Goal: Information Seeking & Learning: Learn about a topic

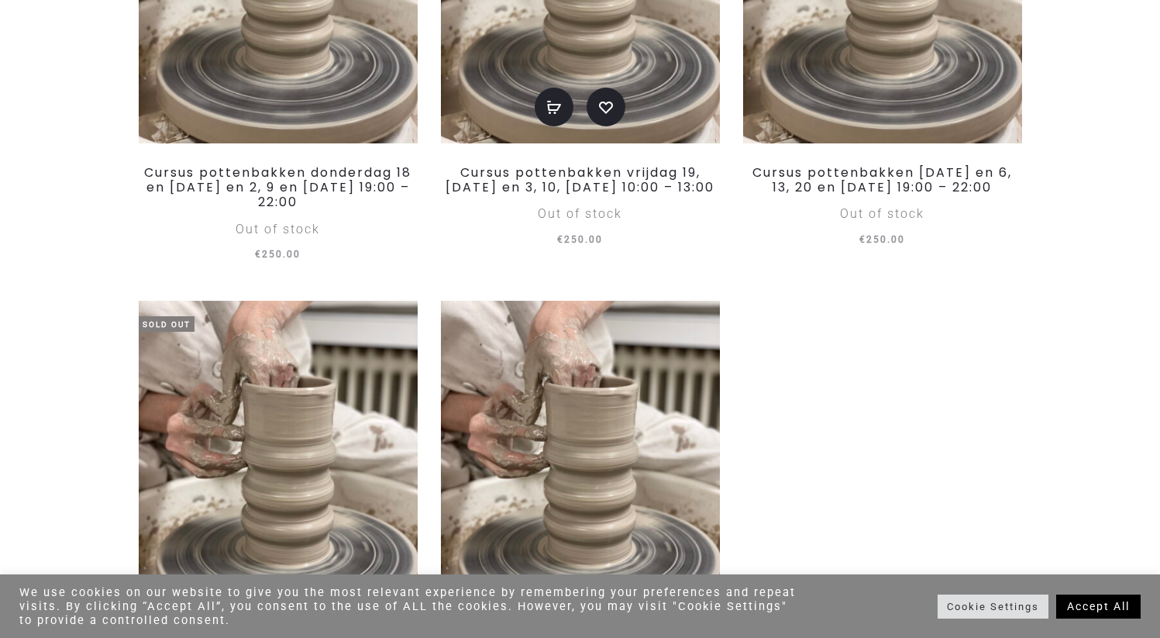
scroll to position [571, 0]
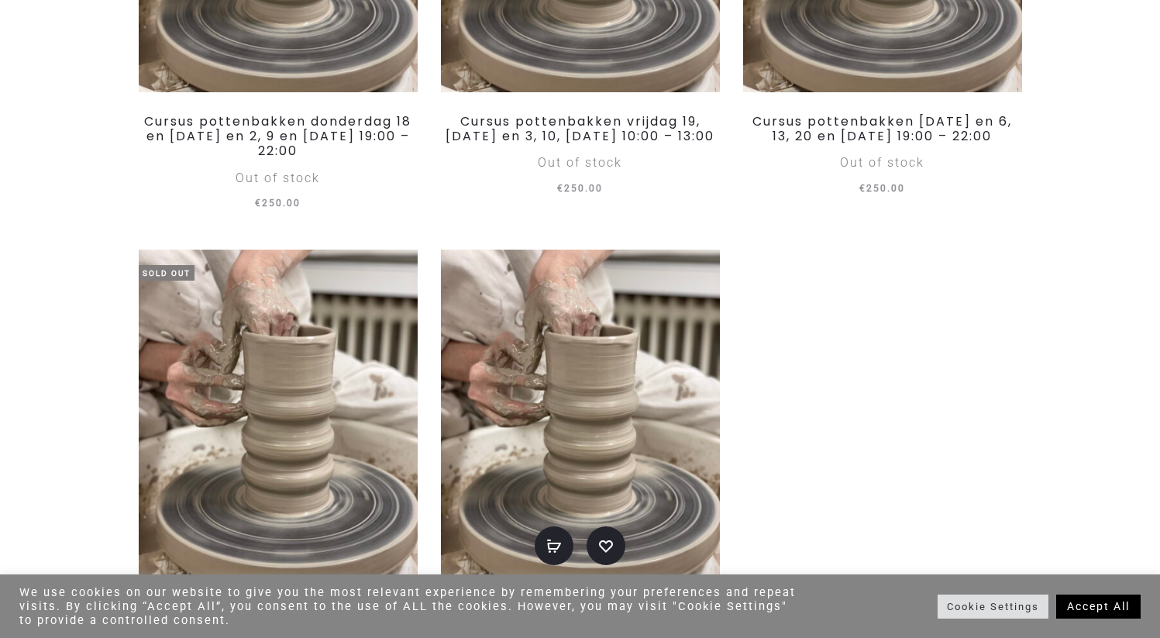
click at [555, 366] on img at bounding box center [580, 415] width 279 height 332
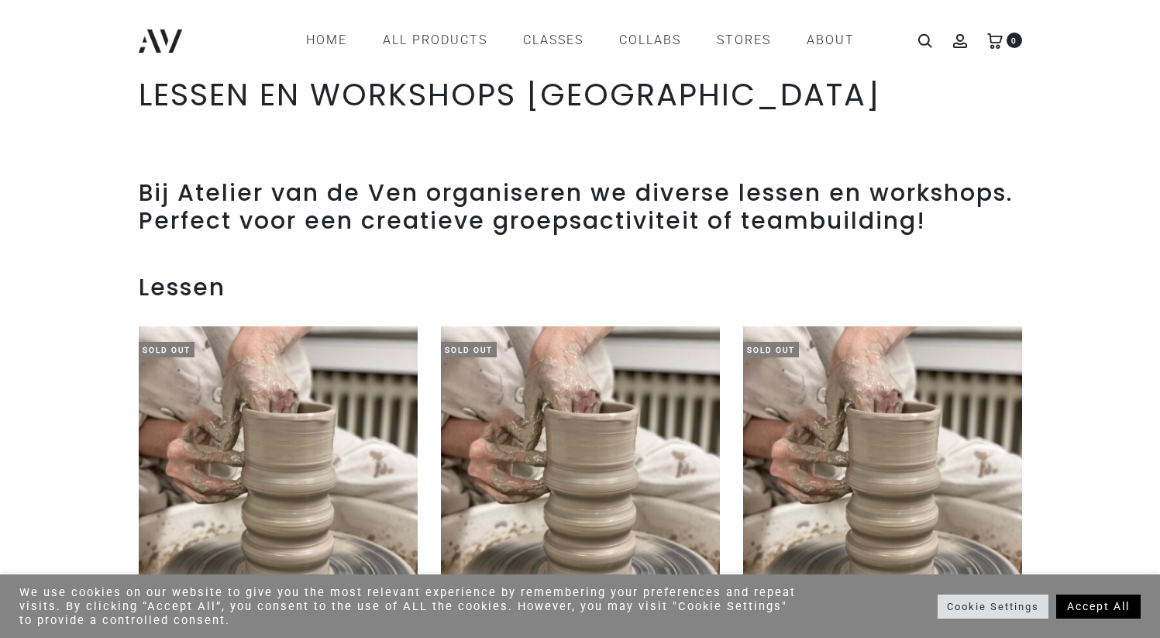
scroll to position [0, 0]
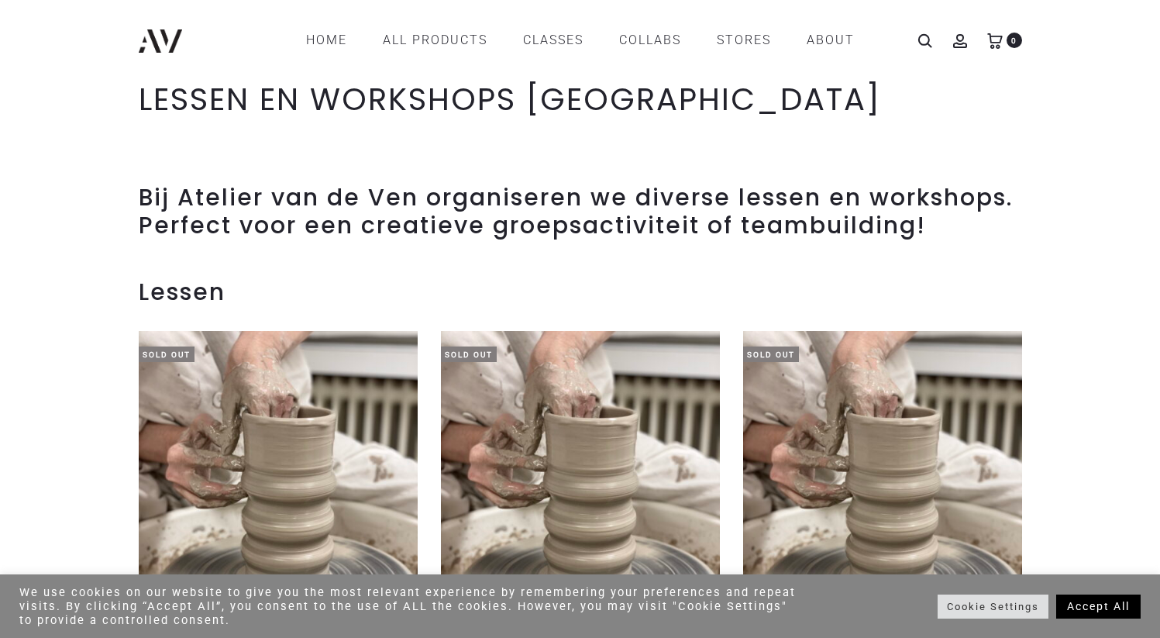
click at [582, 193] on h2 "Bij Atelier van de Ven organiseren we diverse lessen en workshops. Perfect voor…" at bounding box center [580, 212] width 883 height 56
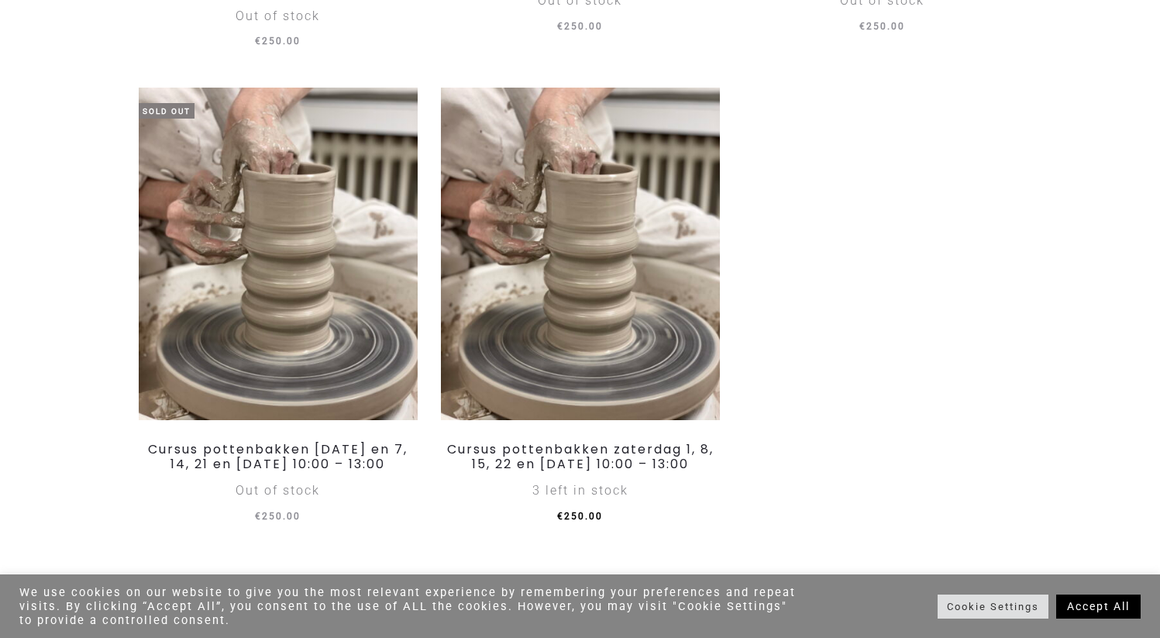
scroll to position [753, 0]
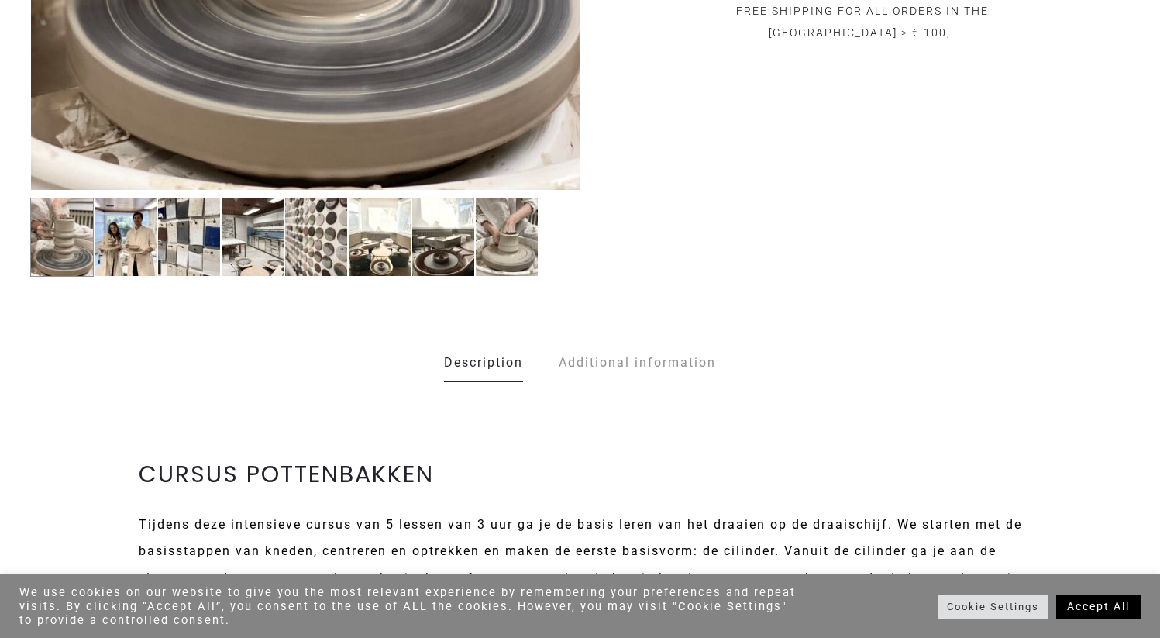
scroll to position [683, 0]
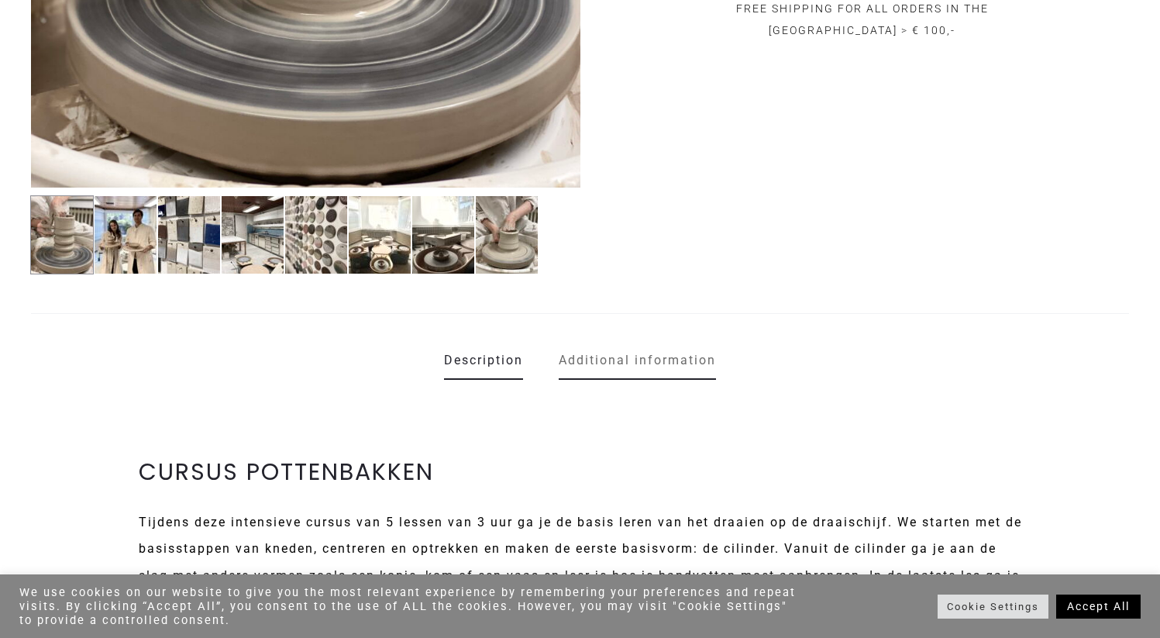
click at [677, 360] on link "Additional information" at bounding box center [637, 360] width 157 height 39
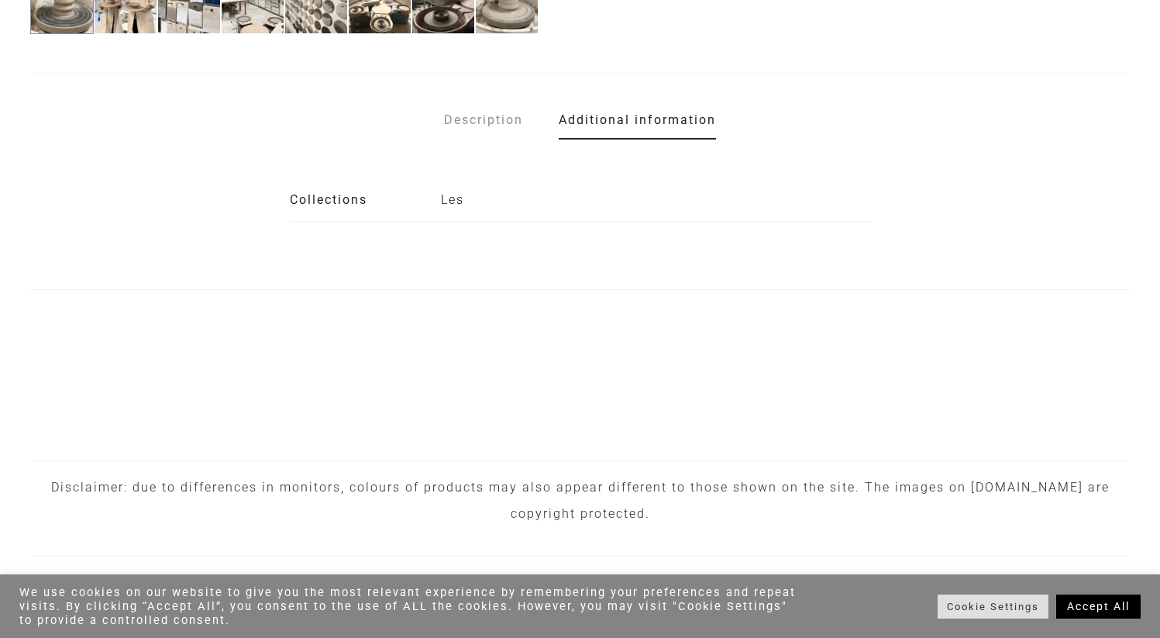
scroll to position [952, 0]
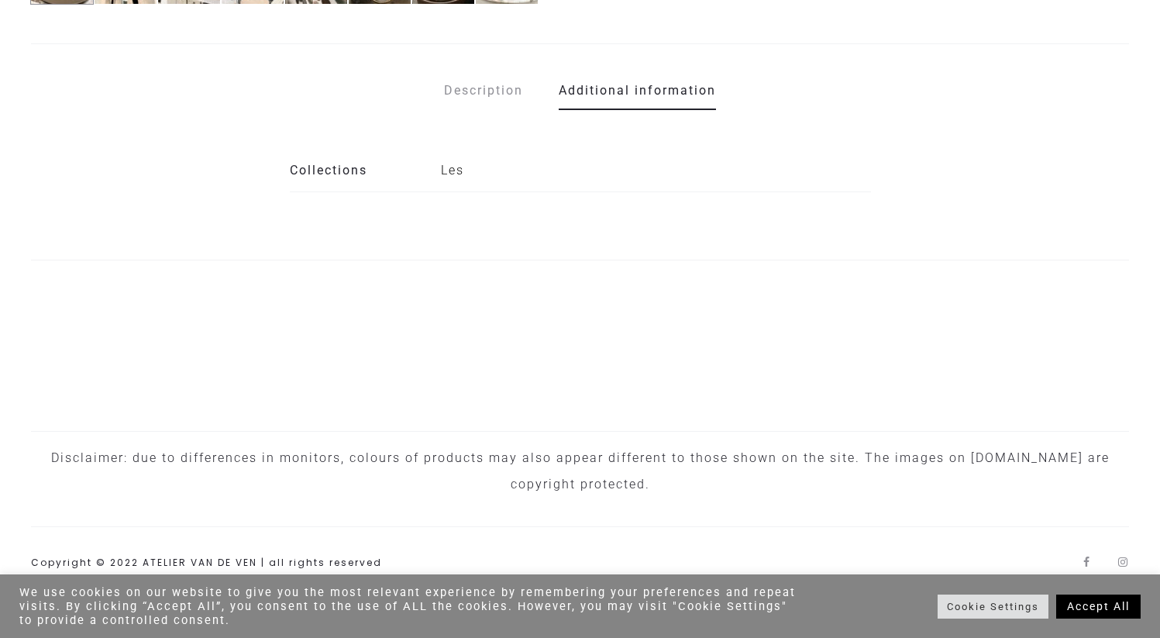
click at [348, 178] on th "Collections" at bounding box center [365, 171] width 151 height 43
click at [338, 179] on th "Collections" at bounding box center [365, 171] width 151 height 43
click at [453, 175] on p "Les" at bounding box center [656, 170] width 430 height 31
click at [312, 167] on th "Collections" at bounding box center [365, 171] width 151 height 43
click at [477, 91] on link "Description" at bounding box center [483, 90] width 79 height 39
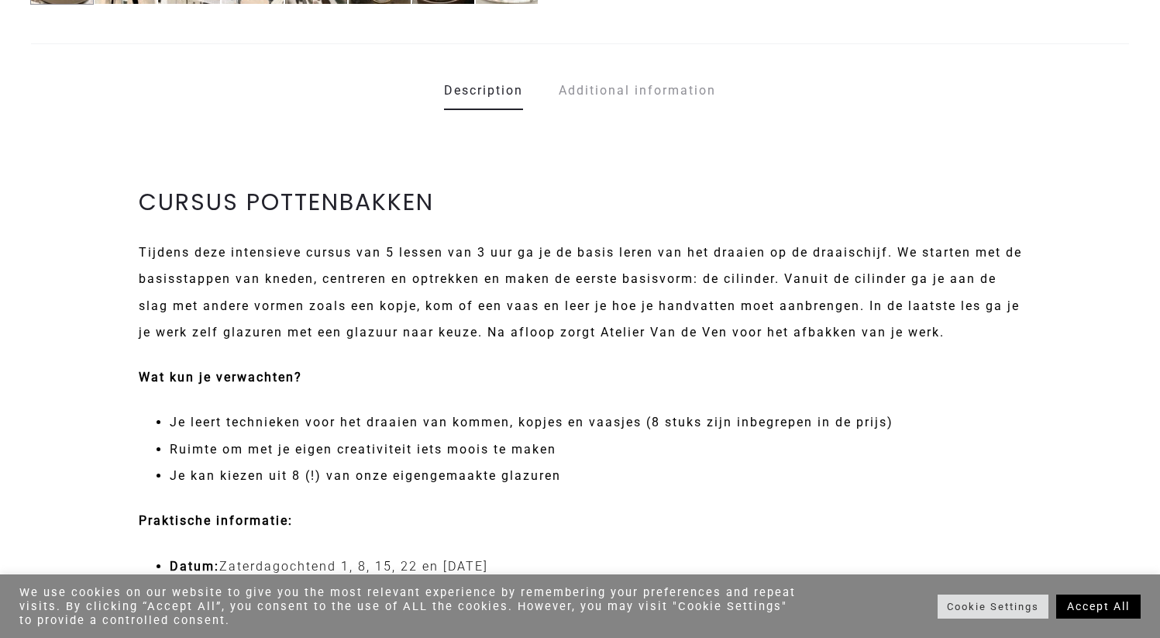
click at [264, 255] on p "Tijdens deze intensieve cursus van 5 lessen van 3 uur ga je de basis leren van …" at bounding box center [580, 292] width 883 height 106
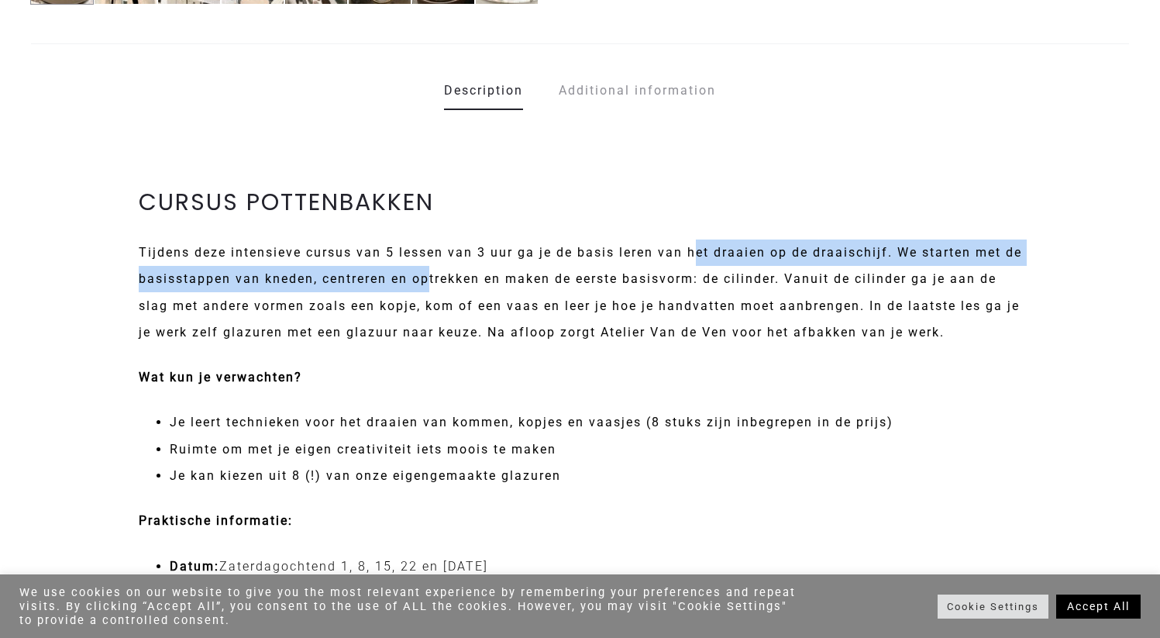
drag, startPoint x: 699, startPoint y: 251, endPoint x: 455, endPoint y: 273, distance: 245.0
click at [455, 273] on p "Tijdens deze intensieve cursus van 5 lessen van 3 uur ga je de basis leren van …" at bounding box center [580, 292] width 883 height 106
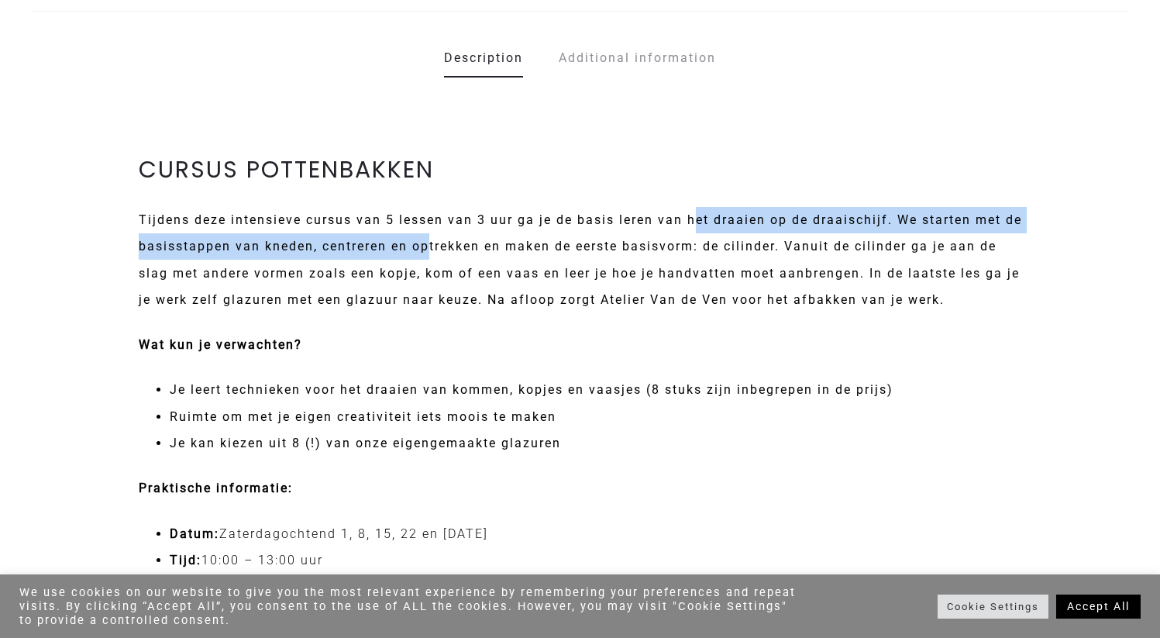
scroll to position [999, 0]
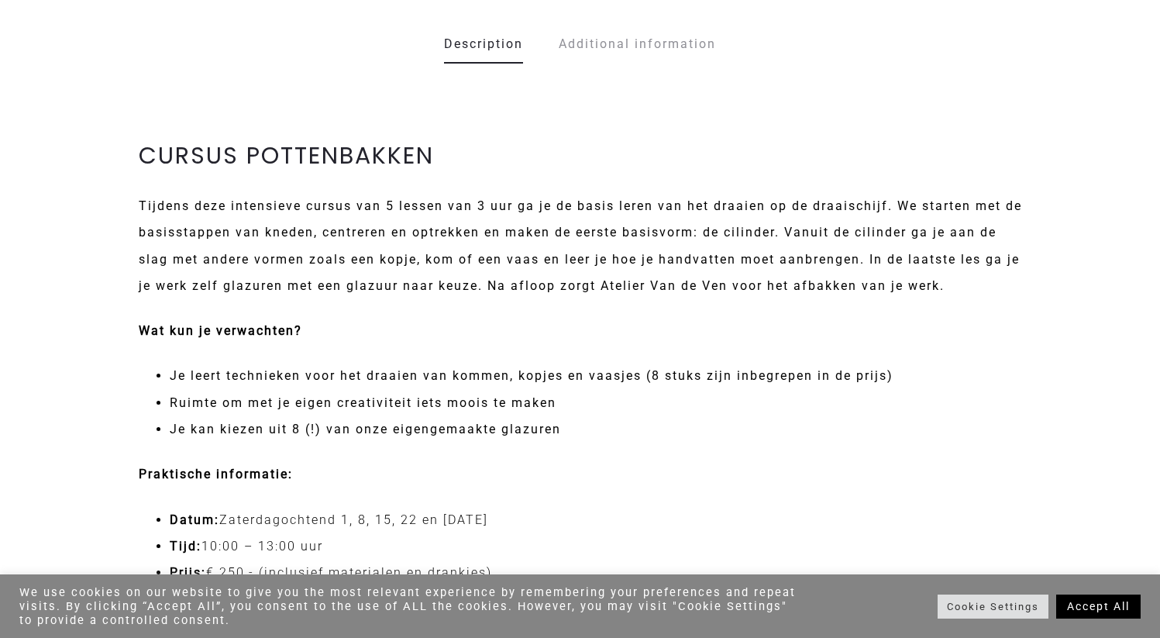
click at [463, 428] on li "Je kan kiezen uit 8 (!) van onze eigengemaakte glazuren" at bounding box center [596, 429] width 852 height 26
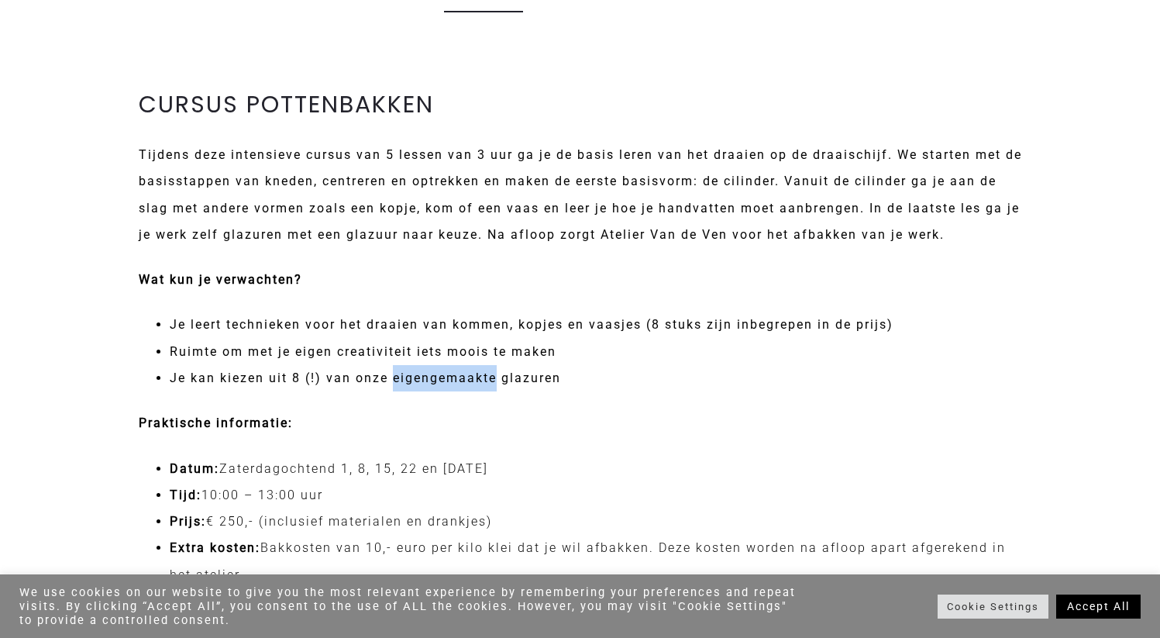
scroll to position [1058, 0]
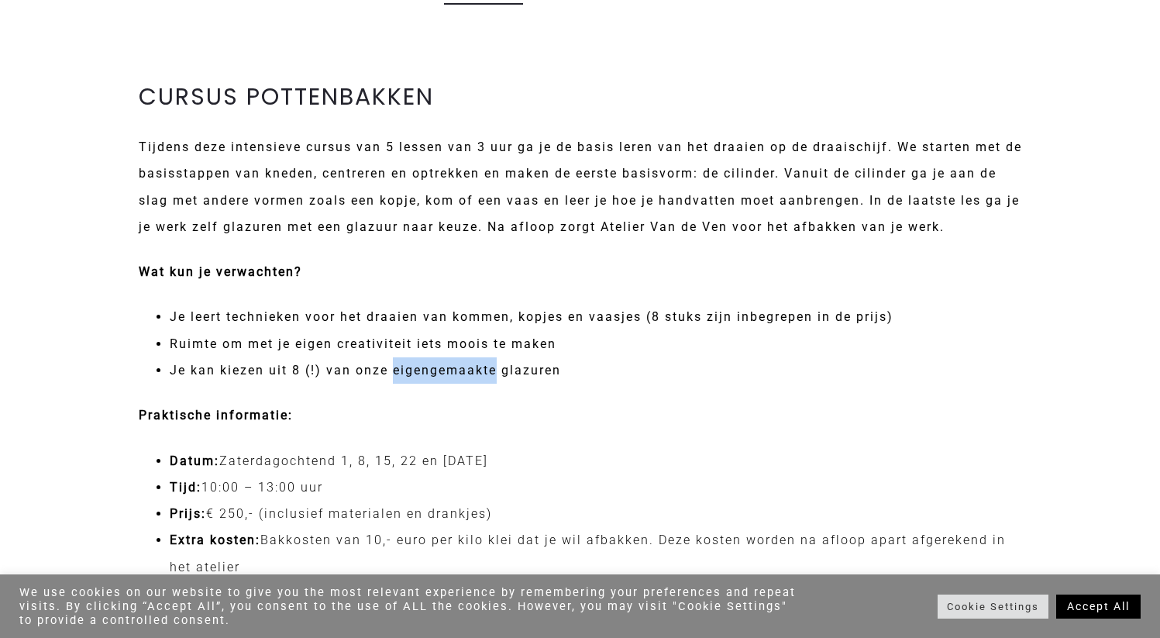
click at [463, 428] on p "Praktische informatie:" at bounding box center [580, 415] width 883 height 26
drag, startPoint x: 327, startPoint y: 463, endPoint x: 501, endPoint y: 494, distance: 177.1
click at [501, 494] on ul "Datum: Zaterdagochtend 1, 8, 15, 22 en [DATE] Tijd: 10:00 – 13:00 uur Prijs: € …" at bounding box center [580, 647] width 883 height 398
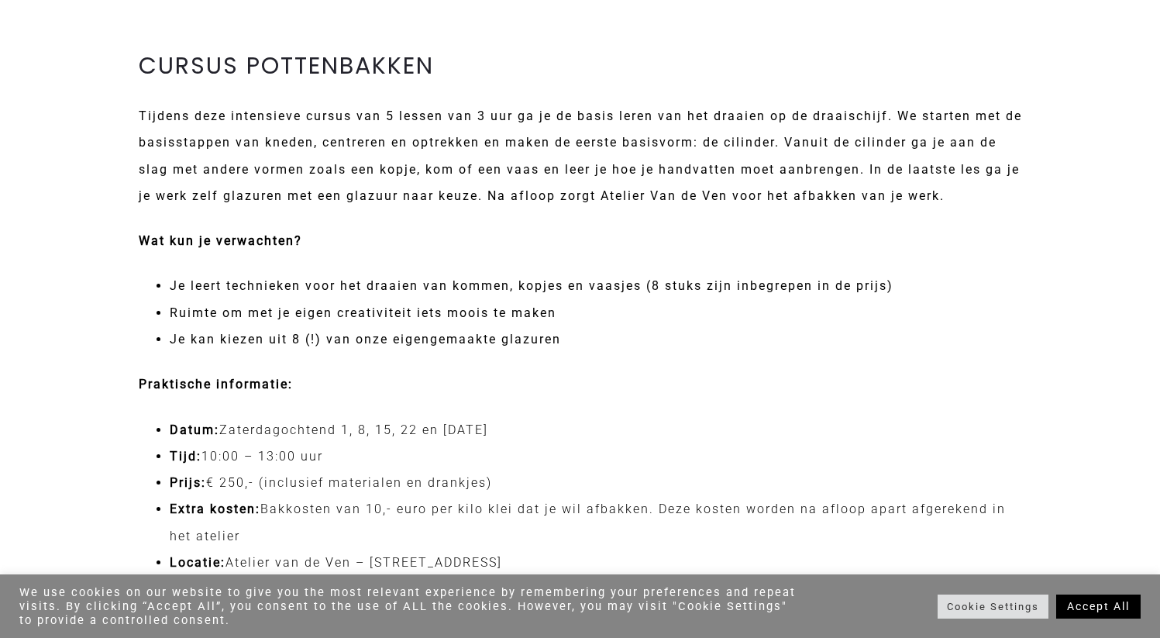
scroll to position [1093, 0]
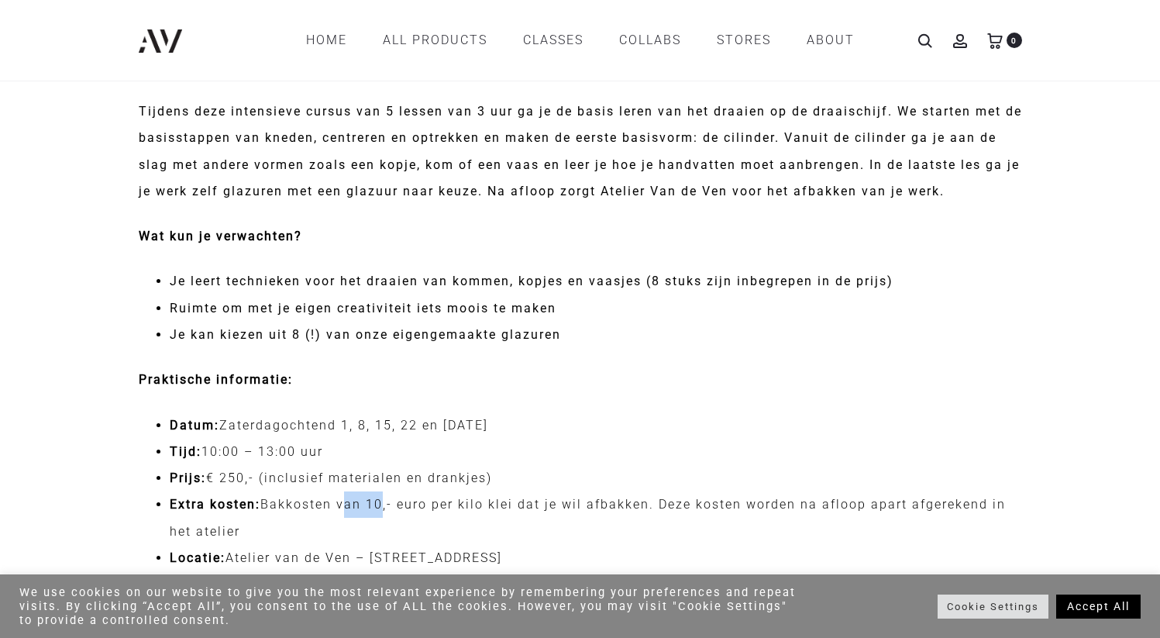
drag, startPoint x: 374, startPoint y: 513, endPoint x: 342, endPoint y: 508, distance: 32.2
click at [342, 508] on li "Extra kosten: Bakkosten van 10,- euro per kilo klei dat je wil afbakken. Deze k…" at bounding box center [596, 517] width 852 height 53
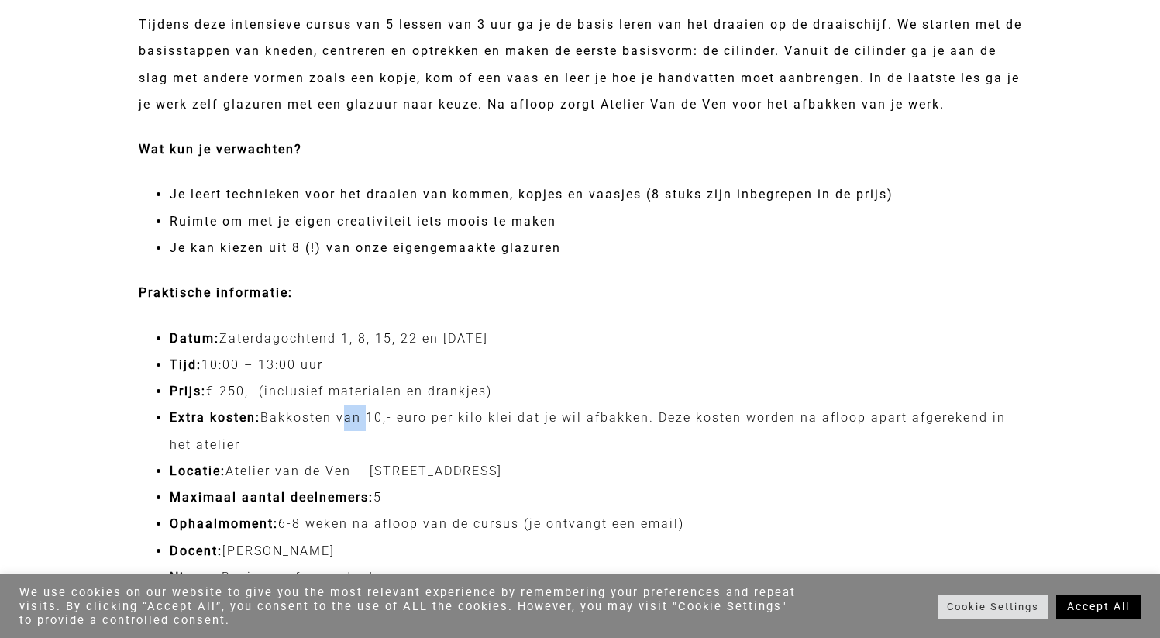
scroll to position [1185, 0]
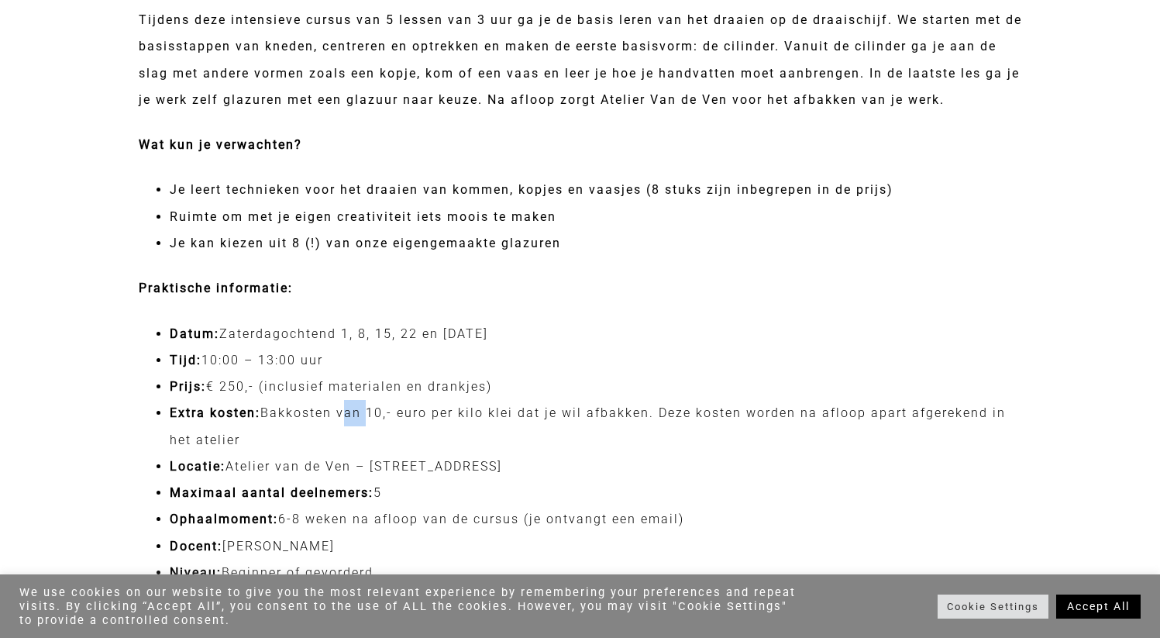
drag, startPoint x: 314, startPoint y: 469, endPoint x: 390, endPoint y: 501, distance: 82.3
click at [390, 501] on ul "Datum: Zaterdagochtend 1, 8, 15, 22 en [DATE] Tijd: 10:00 – 13:00 uur Prijs: € …" at bounding box center [580, 520] width 883 height 398
click at [390, 501] on li "Maximaal aantal deelnemers: 5" at bounding box center [596, 493] width 852 height 26
click at [383, 510] on li "Ophaalmoment: 6-8 weken na afloop van de cursus (je ontvangt een email)" at bounding box center [596, 519] width 852 height 26
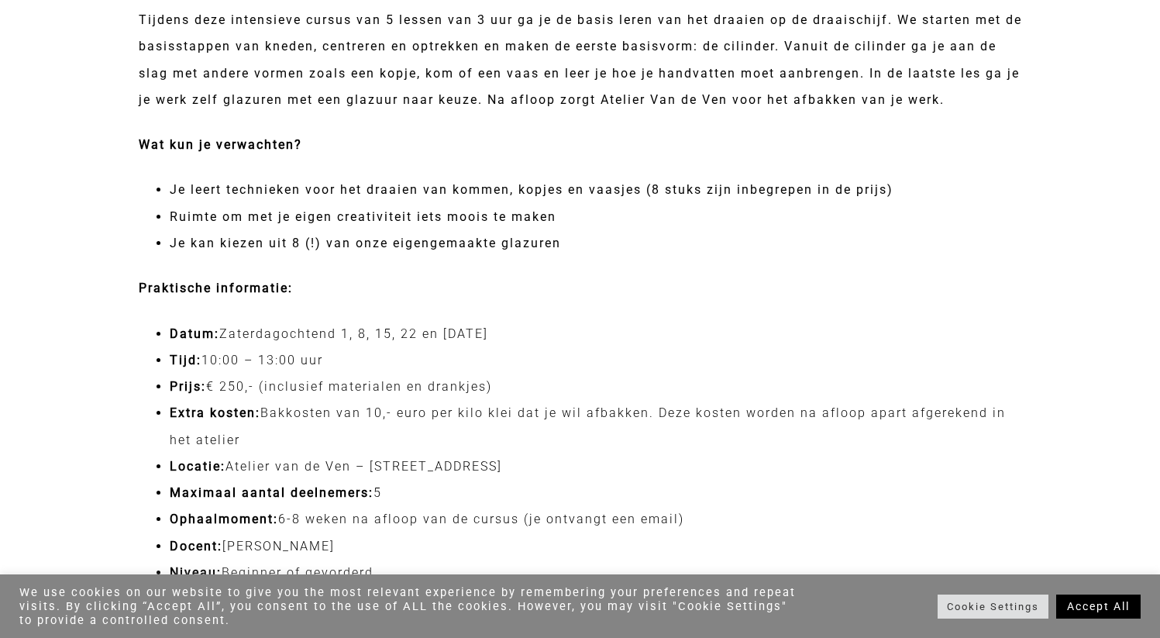
click at [383, 510] on li "Ophaalmoment: 6-8 weken na afloop van de cursus (je ontvangt een email)" at bounding box center [596, 519] width 852 height 26
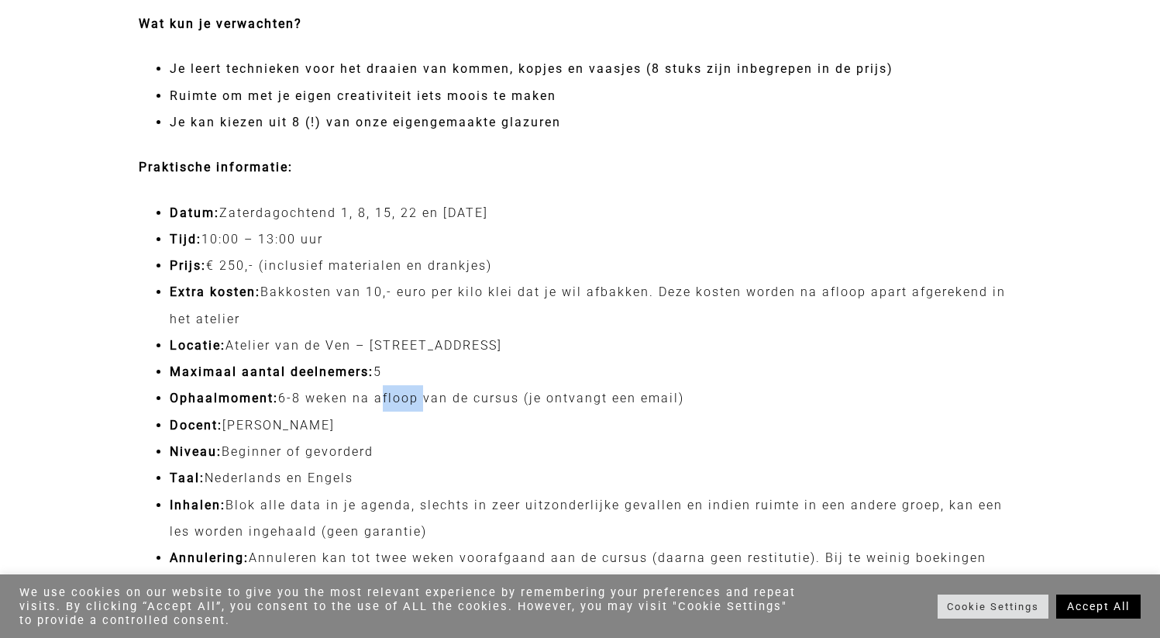
scroll to position [1308, 0]
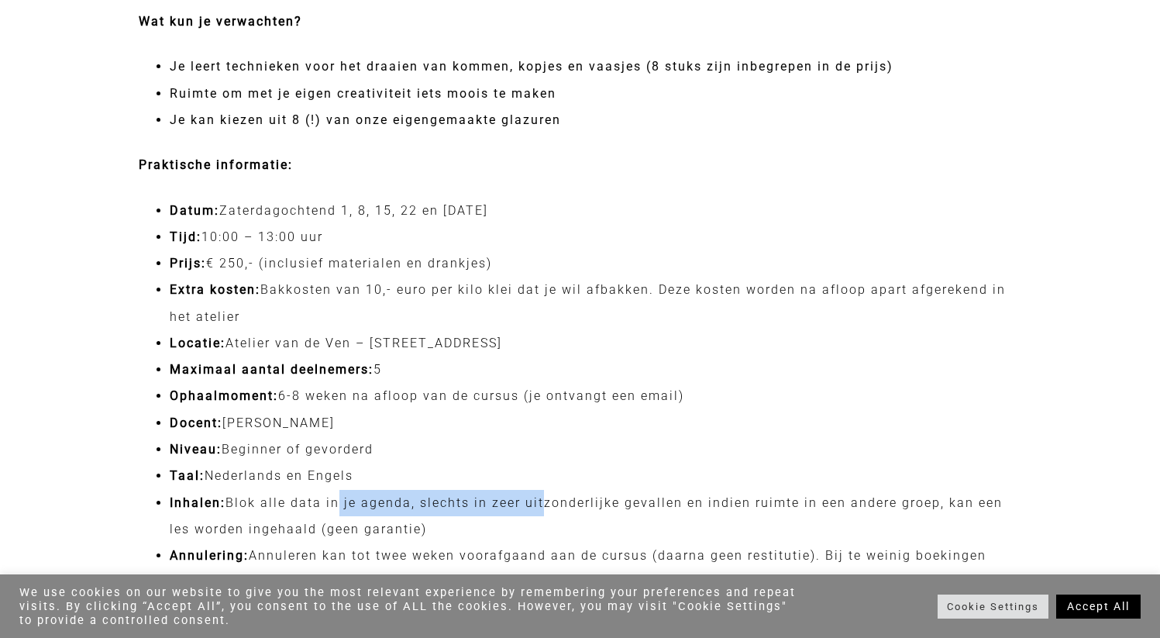
drag, startPoint x: 332, startPoint y: 506, endPoint x: 540, endPoint y: 507, distance: 208.4
click at [540, 507] on li "Inhalen: Blok alle data in je agenda, slechts in zeer uitzonderlijke gevallen e…" at bounding box center [596, 516] width 852 height 53
drag, startPoint x: 589, startPoint y: 501, endPoint x: 556, endPoint y: 513, distance: 35.3
click at [556, 513] on li "Inhalen: Blok alle data in je agenda, slechts in zeer uitzonderlijke gevallen e…" at bounding box center [596, 516] width 852 height 53
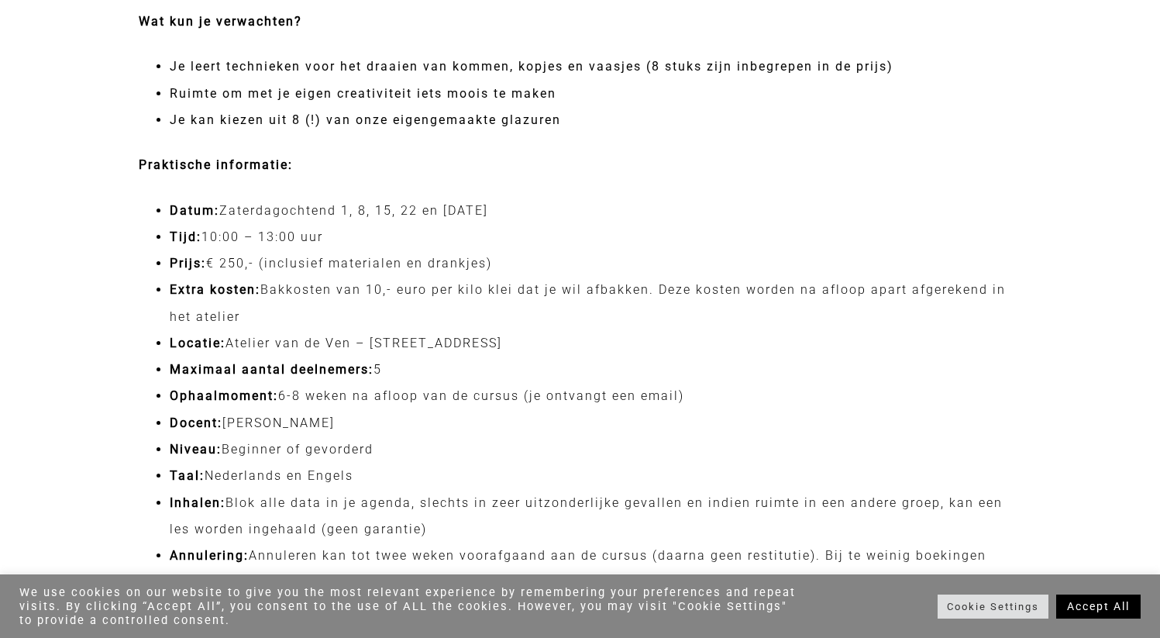
click at [556, 513] on li "Inhalen: Blok alle data in je agenda, slechts in zeer uitzonderlijke gevallen e…" at bounding box center [596, 516] width 852 height 53
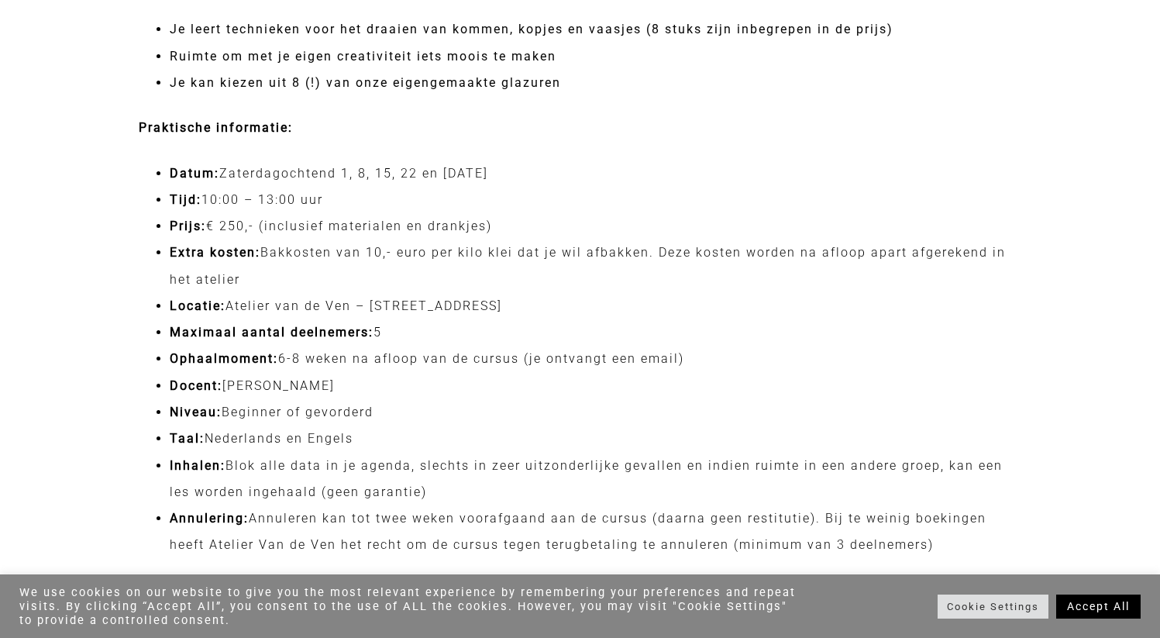
scroll to position [1347, 0]
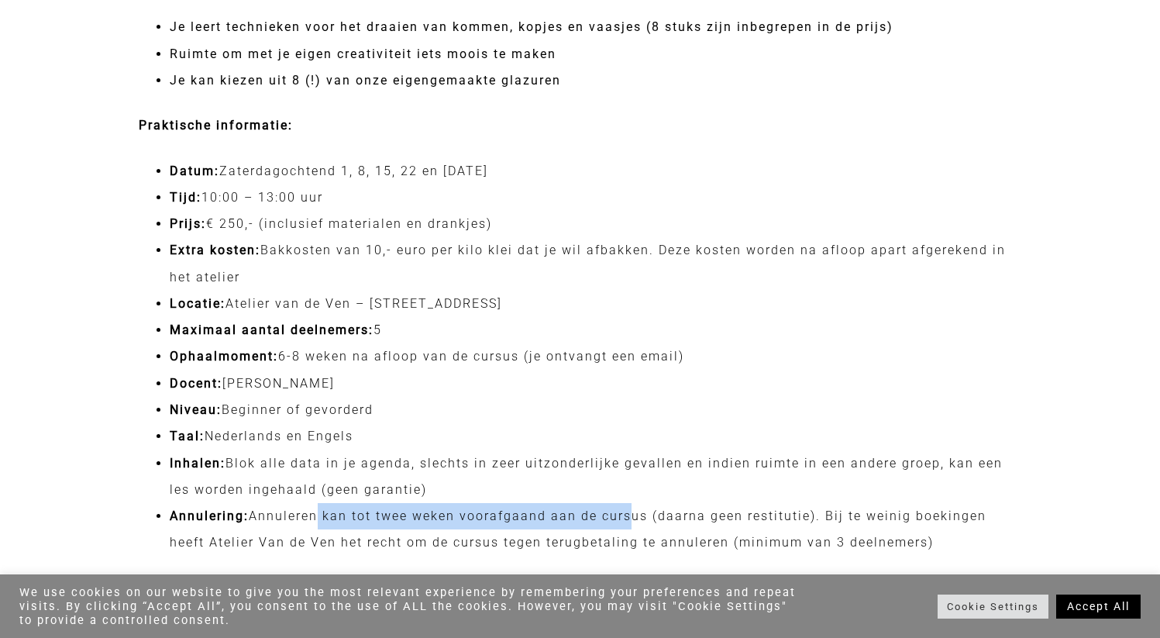
drag, startPoint x: 310, startPoint y: 518, endPoint x: 626, endPoint y: 526, distance: 316.2
click at [626, 526] on li "Annulering: Annuleren kan tot twee weken voorafgaand aan de cursus (daarna geen…" at bounding box center [596, 529] width 852 height 53
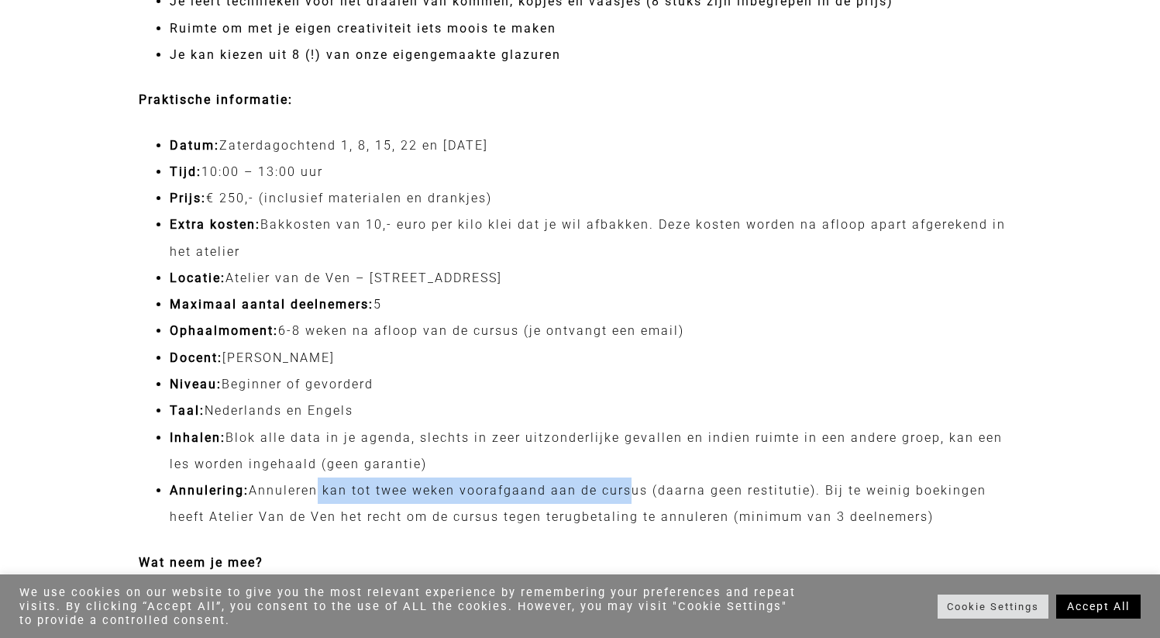
scroll to position [1374, 0]
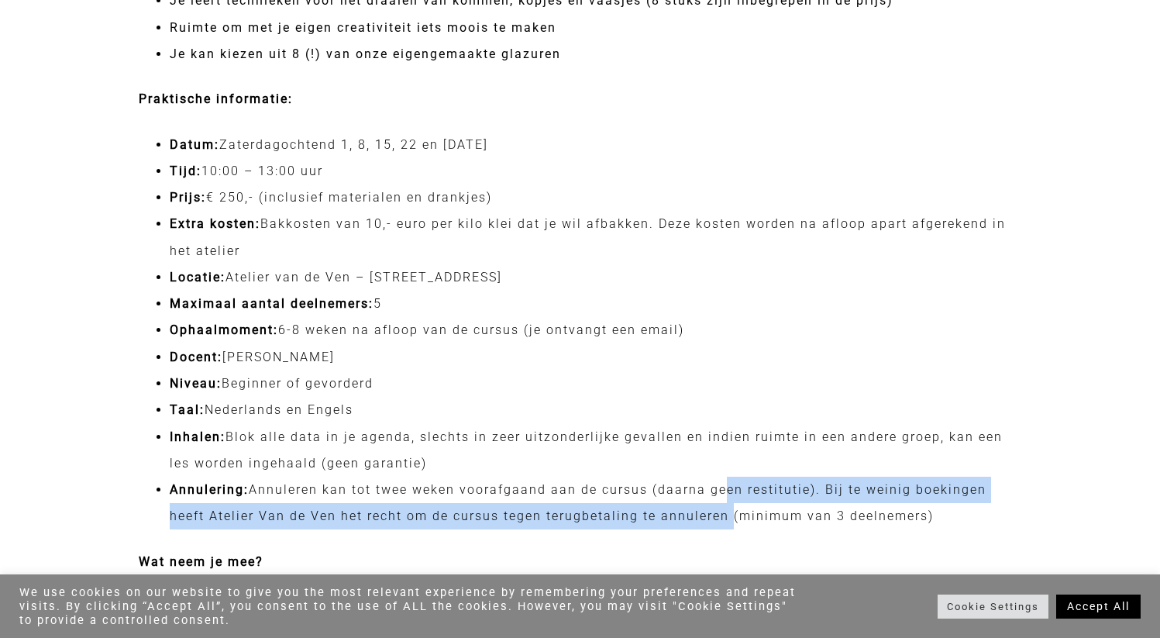
drag, startPoint x: 721, startPoint y: 492, endPoint x: 728, endPoint y: 511, distance: 19.9
click at [728, 511] on li "Annulering: Annuleren kan tot twee weken voorafgaand aan de cursus (daarna geen…" at bounding box center [596, 503] width 852 height 53
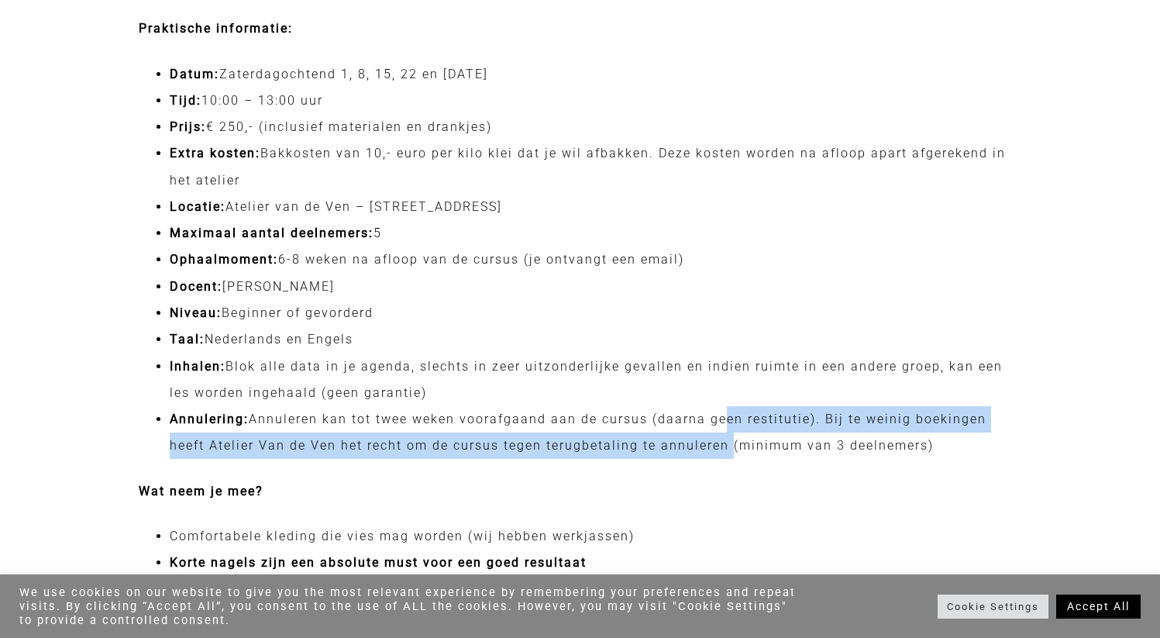
scroll to position [1462, 0]
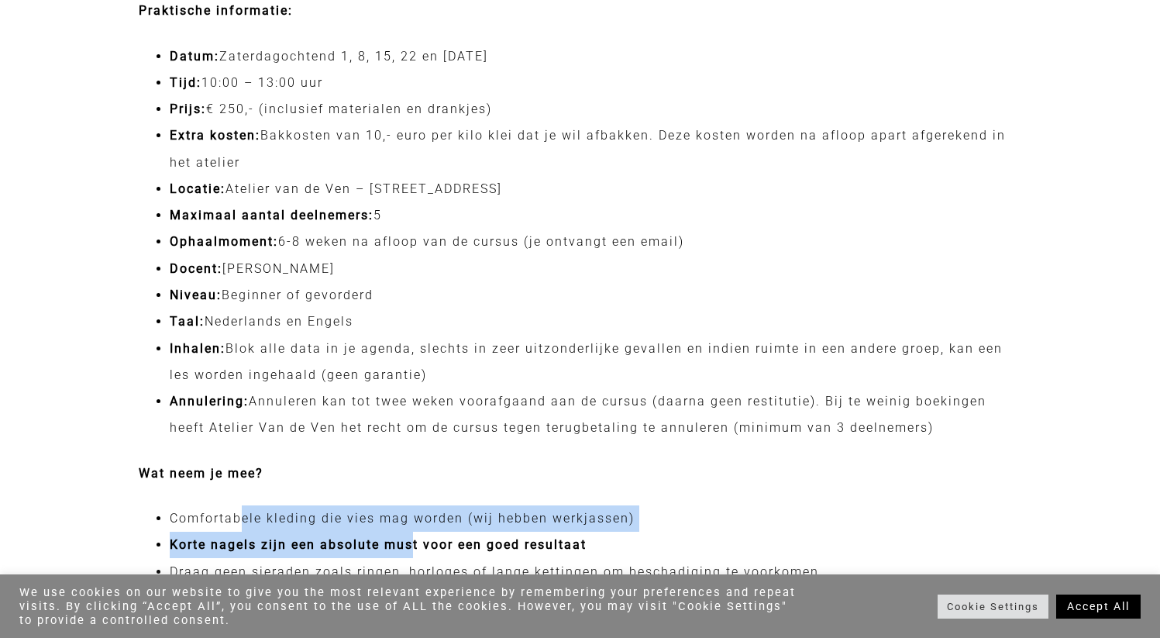
drag, startPoint x: 243, startPoint y: 517, endPoint x: 414, endPoint y: 544, distance: 172.6
click at [414, 544] on ul "Comfortabele kleding die vies mag worden (wij hebben werkjassen) Korte nagels z…" at bounding box center [580, 558] width 883 height 106
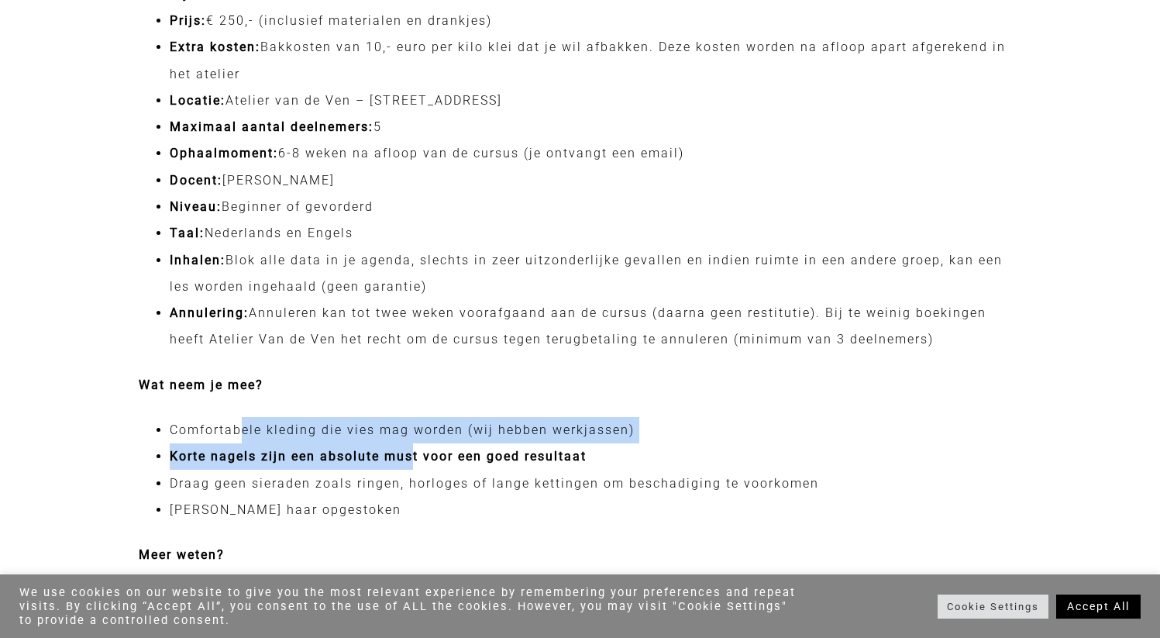
scroll to position [1591, 0]
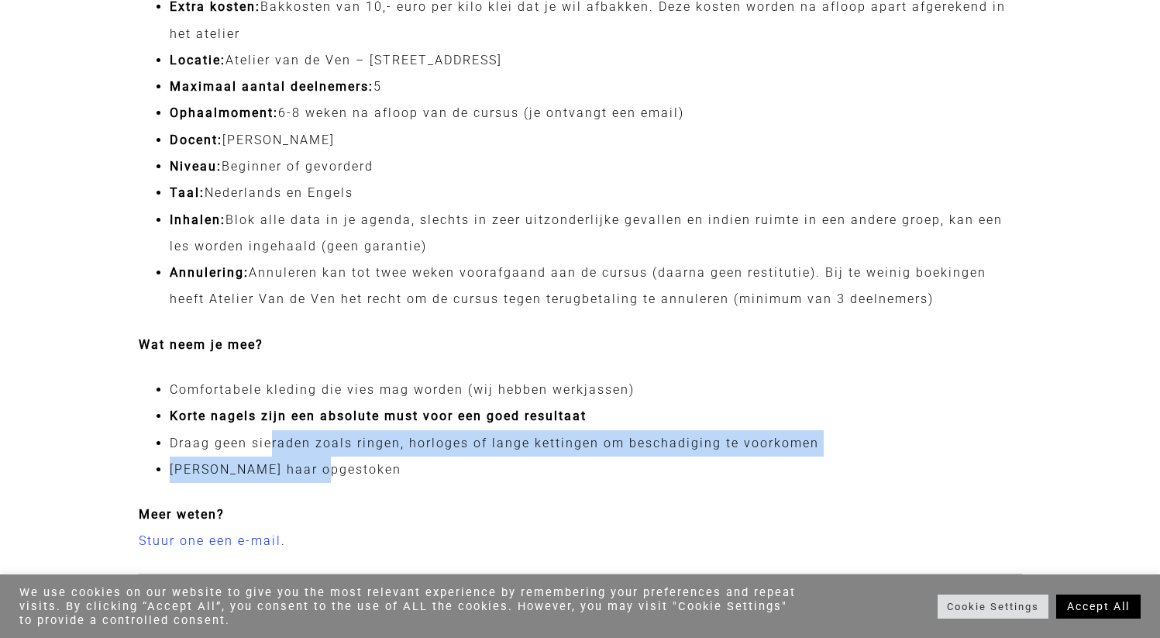
drag, startPoint x: 274, startPoint y: 440, endPoint x: 410, endPoint y: 459, distance: 137.7
click at [410, 459] on ul "Comfortabele kleding die vies mag worden (wij hebben werkjassen) Korte nagels z…" at bounding box center [580, 430] width 883 height 106
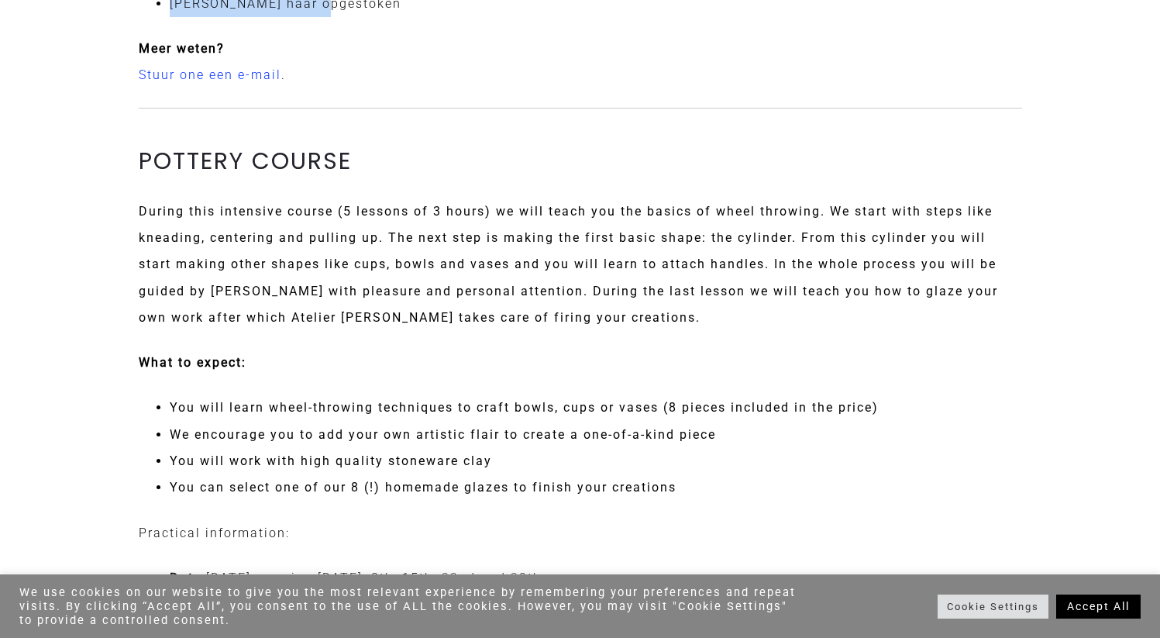
scroll to position [2055, 0]
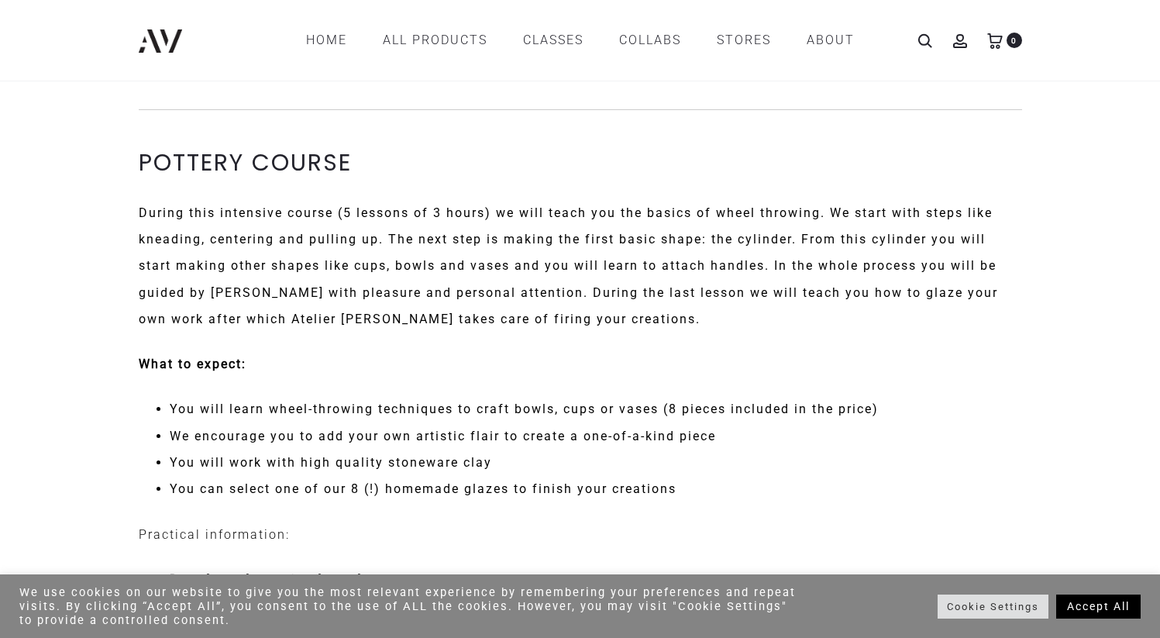
click at [356, 404] on li "You will learn wheel-throwing techniques to craft bowls, cups or vases (8 piece…" at bounding box center [596, 409] width 852 height 26
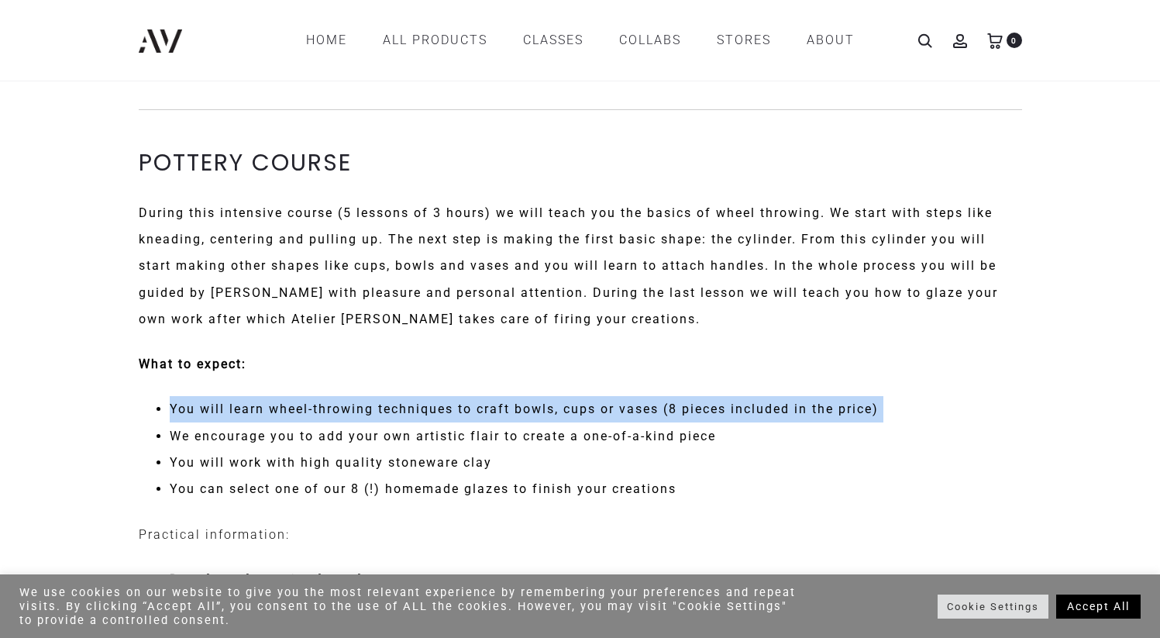
click at [431, 403] on li "You will learn wheel-throwing techniques to craft bowls, cups or vases (8 piece…" at bounding box center [596, 409] width 852 height 26
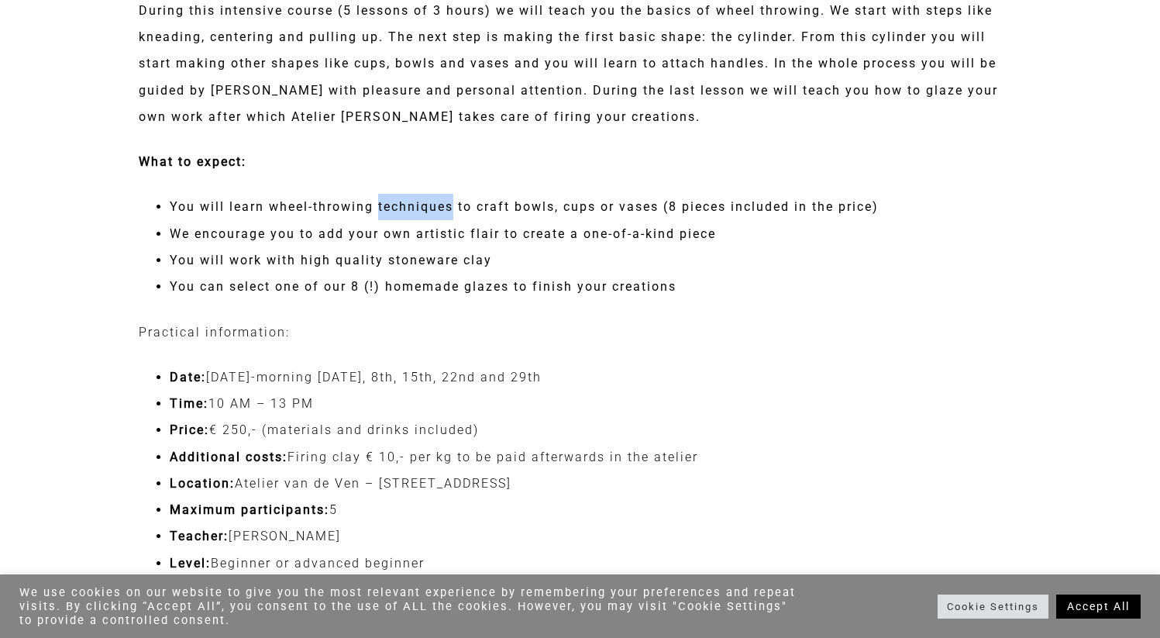
scroll to position [2270, 0]
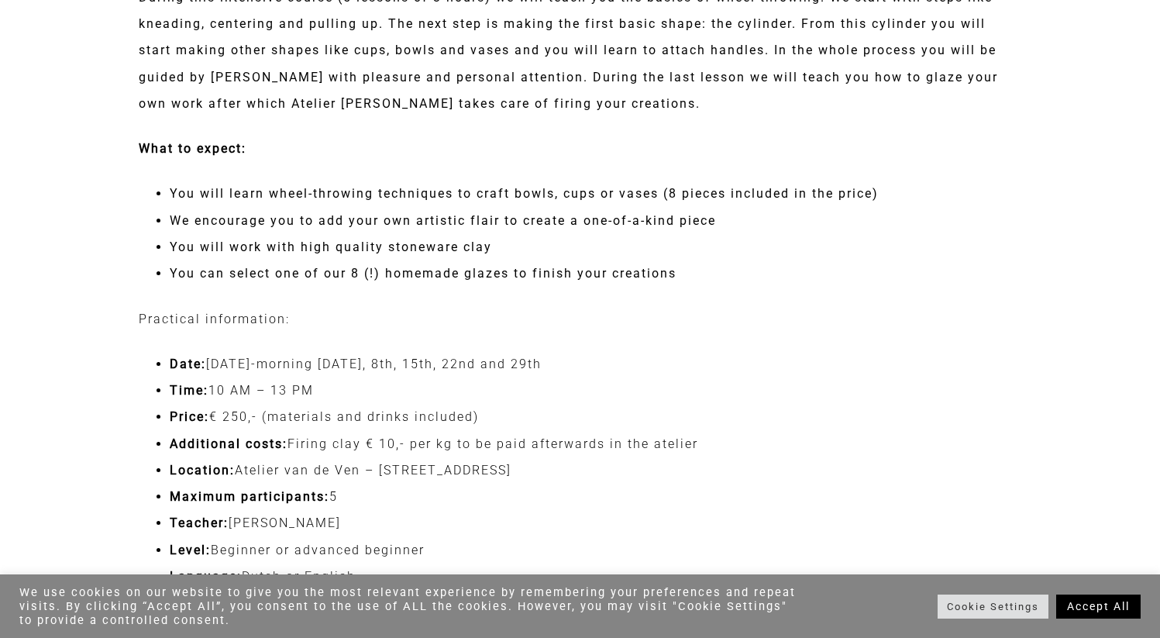
click at [332, 377] on li "Time: 10 AM – 13 PM" at bounding box center [596, 390] width 852 height 26
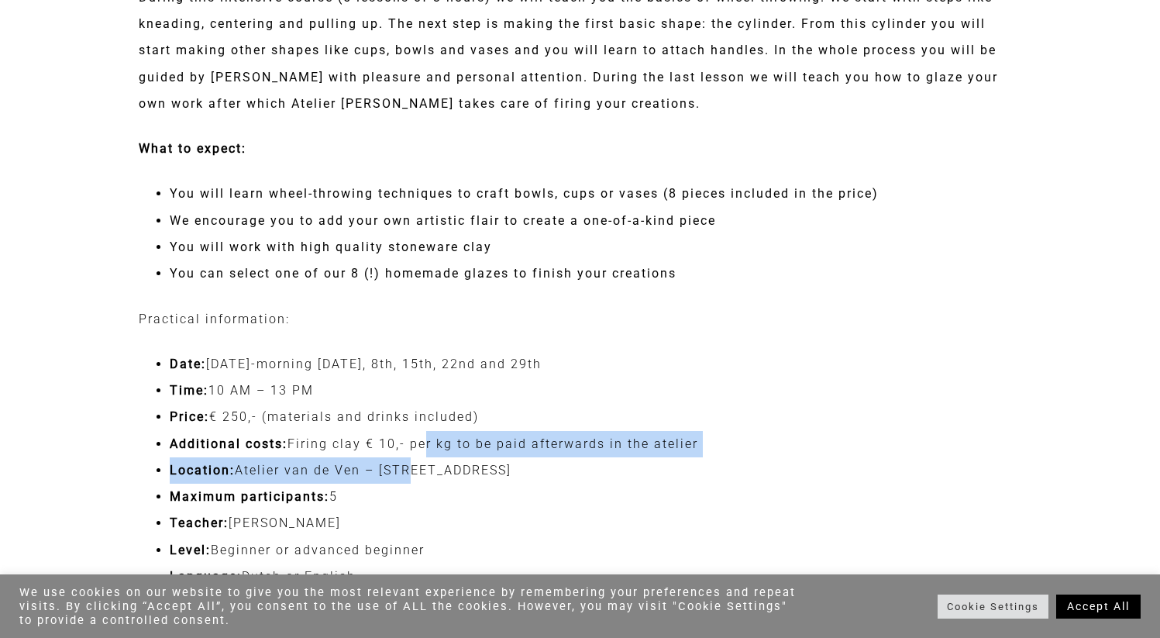
drag, startPoint x: 419, startPoint y: 446, endPoint x: 409, endPoint y: 471, distance: 27.5
click at [409, 471] on ul "Date: [DATE]-morning [DATE], 8th, 15th, 22nd and 29th Time: 10 AM – 13 PM Price…" at bounding box center [580, 537] width 883 height 372
click at [409, 471] on li "Location: [GEOGRAPHIC_DATA] – [STREET_ADDRESS]" at bounding box center [596, 470] width 852 height 26
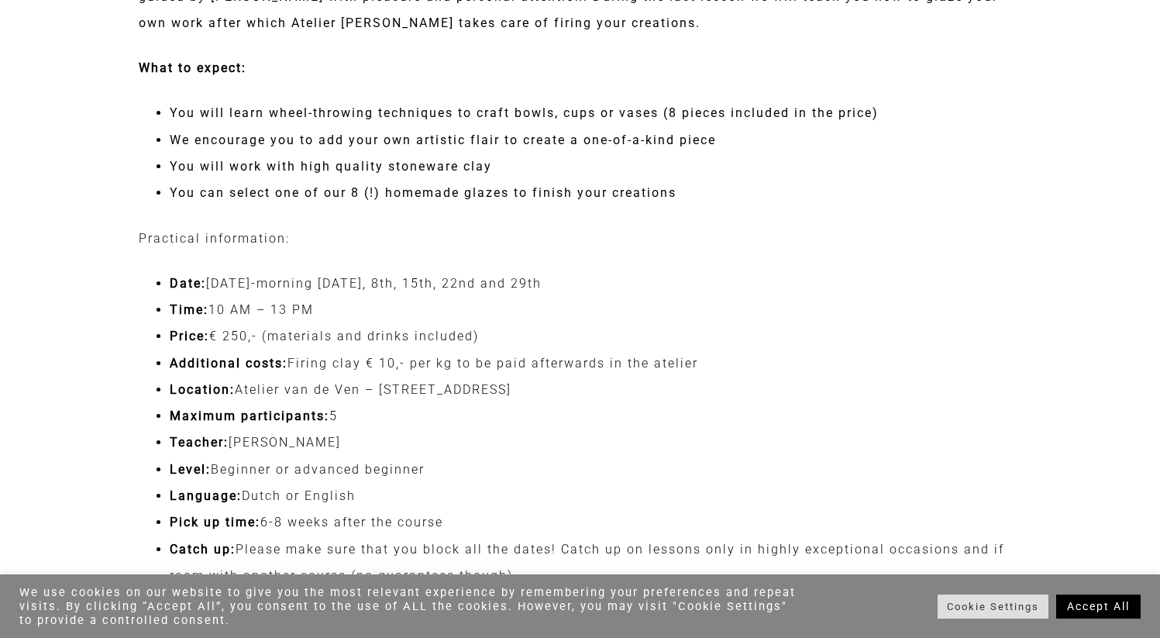
scroll to position [2367, 0]
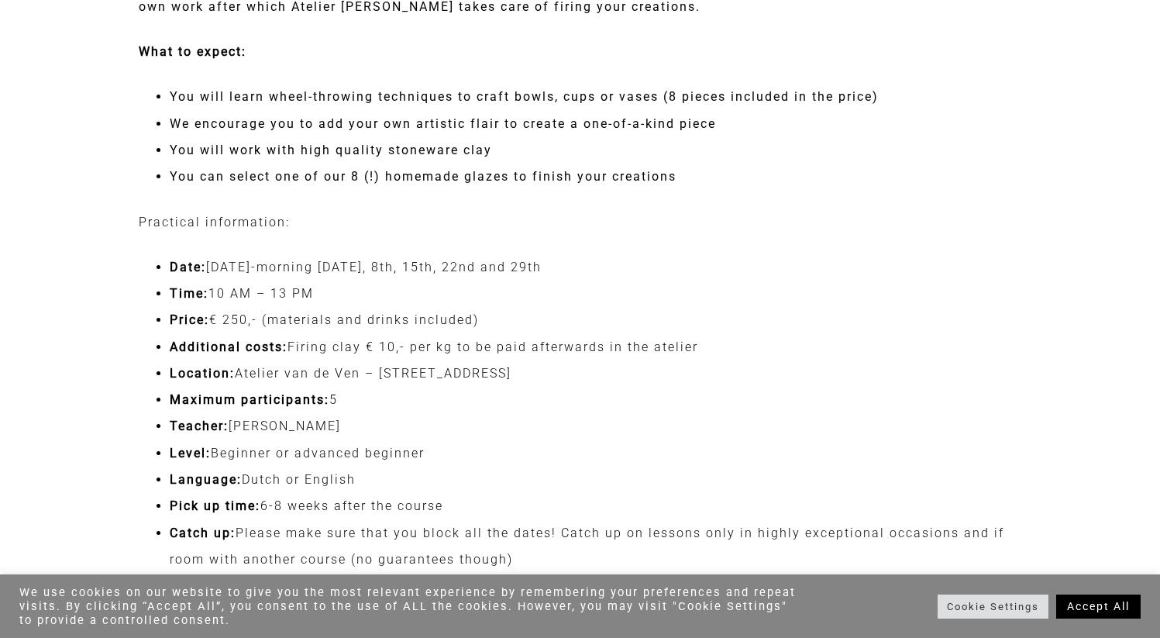
drag, startPoint x: 338, startPoint y: 404, endPoint x: 350, endPoint y: 438, distance: 36.3
click at [350, 438] on ul "Date: [DATE]-morning [DATE], 8th, 15th, 22nd and 29th Time: 10 AM – 13 PM Price…" at bounding box center [580, 440] width 883 height 372
drag, startPoint x: 350, startPoint y: 438, endPoint x: 392, endPoint y: 459, distance: 46.8
click at [392, 459] on ul "Date: [DATE]-morning [DATE], 8th, 15th, 22nd and 29th Time: 10 AM – 13 PM Price…" at bounding box center [580, 440] width 883 height 372
click at [392, 459] on li "Level: Beginner or advanced beginner" at bounding box center [596, 453] width 852 height 26
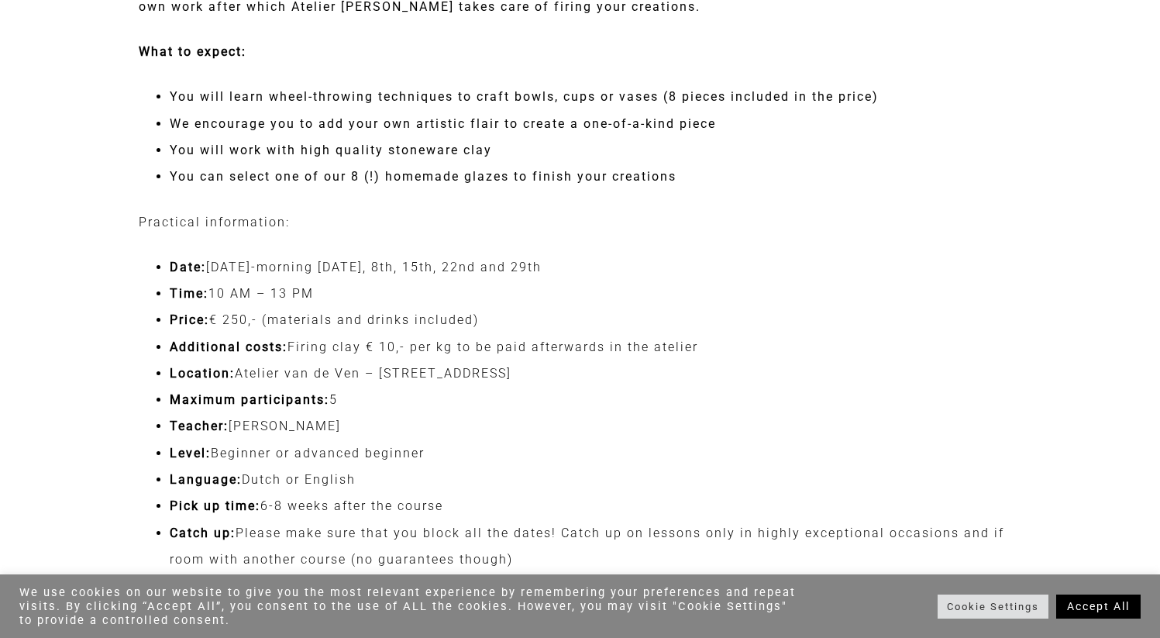
click at [392, 459] on li "Level: Beginner or advanced beginner" at bounding box center [596, 453] width 852 height 26
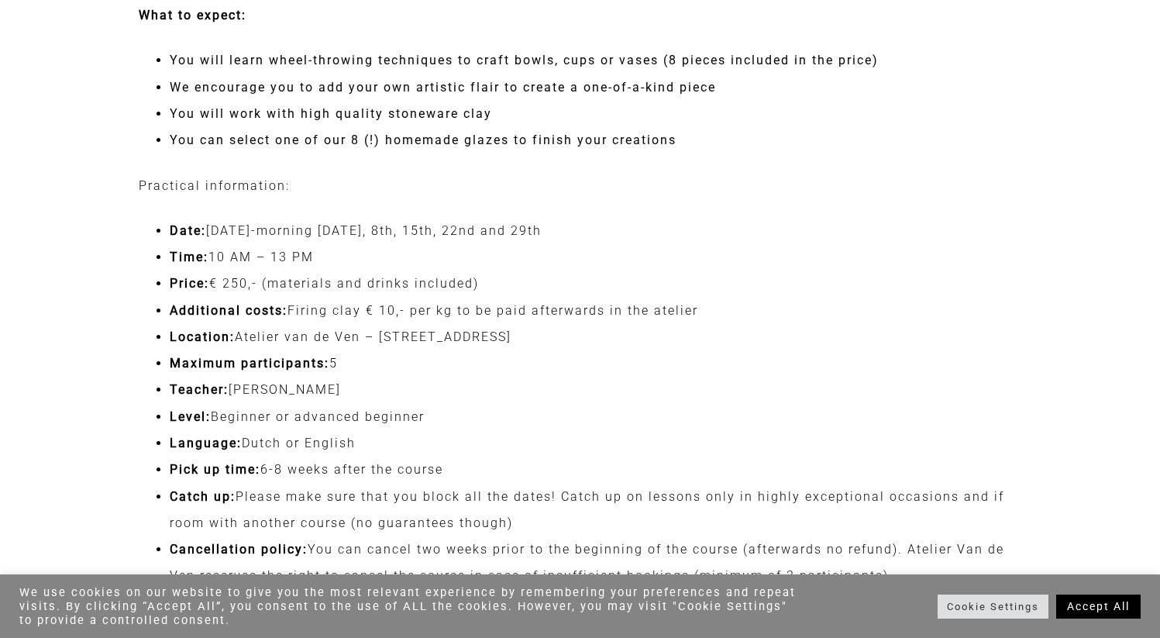
scroll to position [2415, 0]
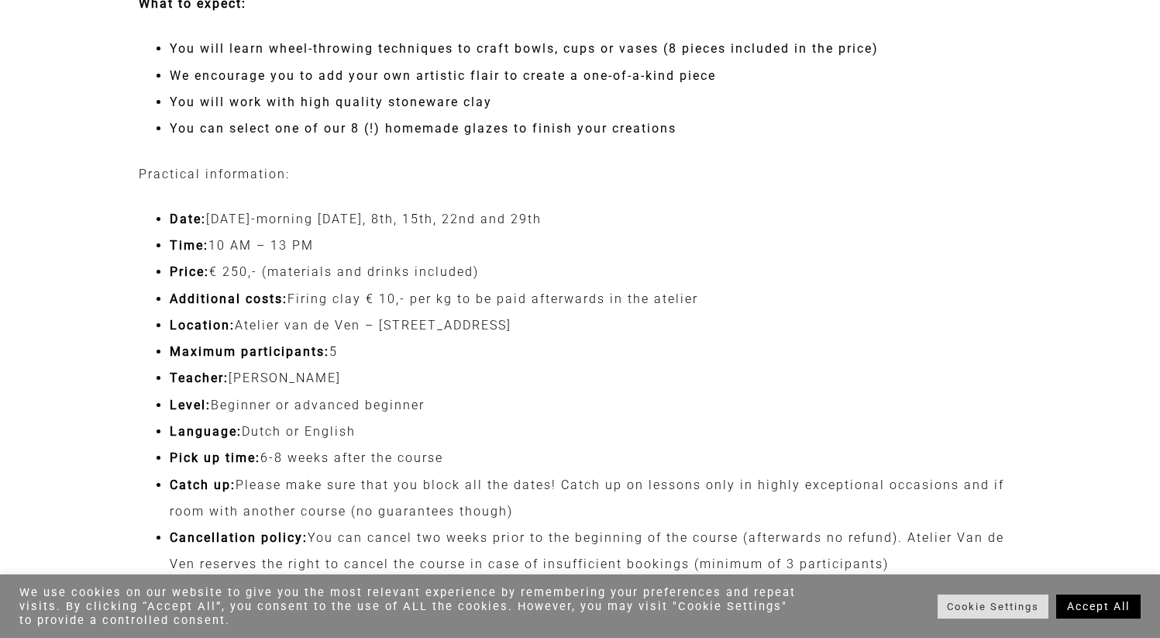
click at [392, 459] on li "Pick up time: 6-8 weeks after the course" at bounding box center [596, 458] width 852 height 26
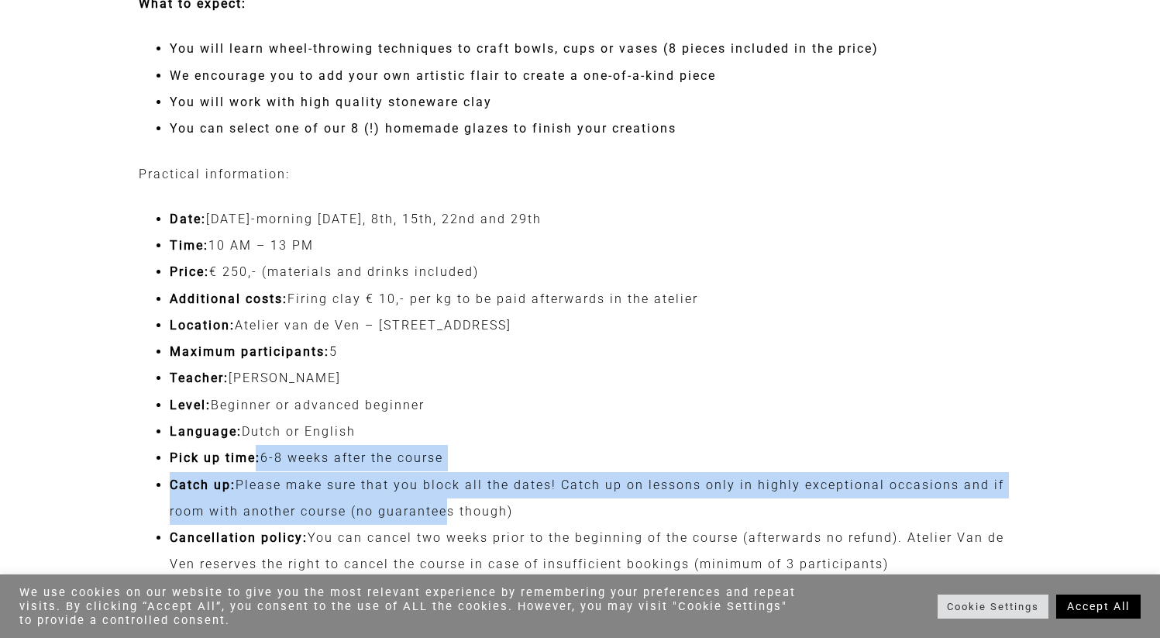
drag, startPoint x: 255, startPoint y: 461, endPoint x: 435, endPoint y: 503, distance: 185.3
click at [435, 503] on ul "Date: [DATE]-morning [DATE], 8th, 15th, 22nd and 29th Time: 10 AM – 13 PM Price…" at bounding box center [580, 392] width 883 height 372
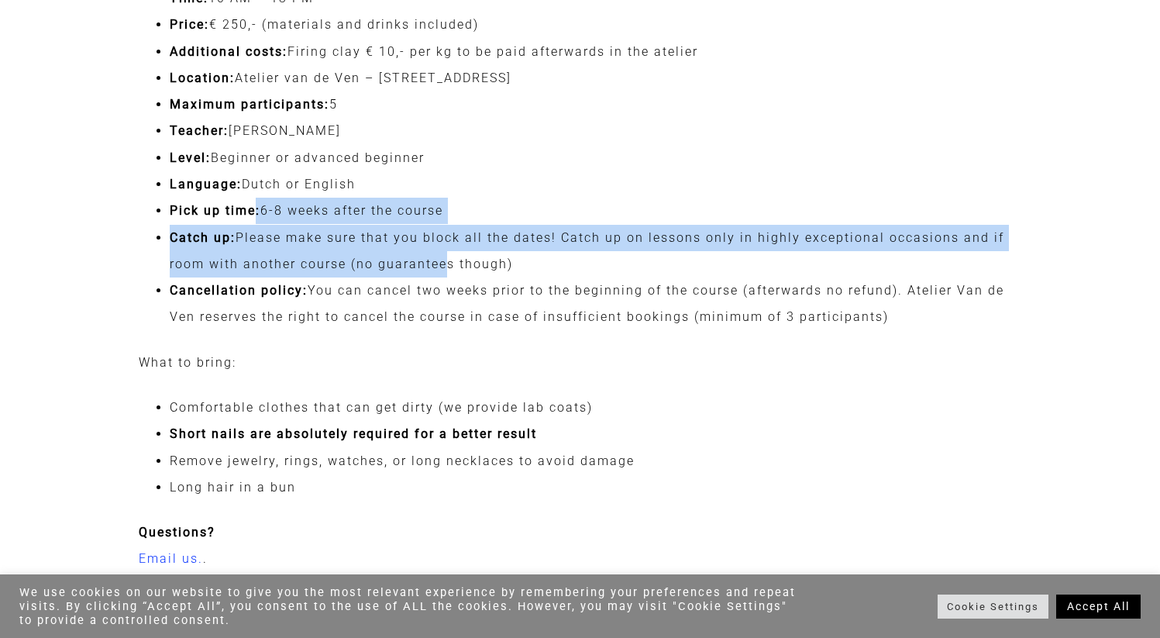
scroll to position [2672, 0]
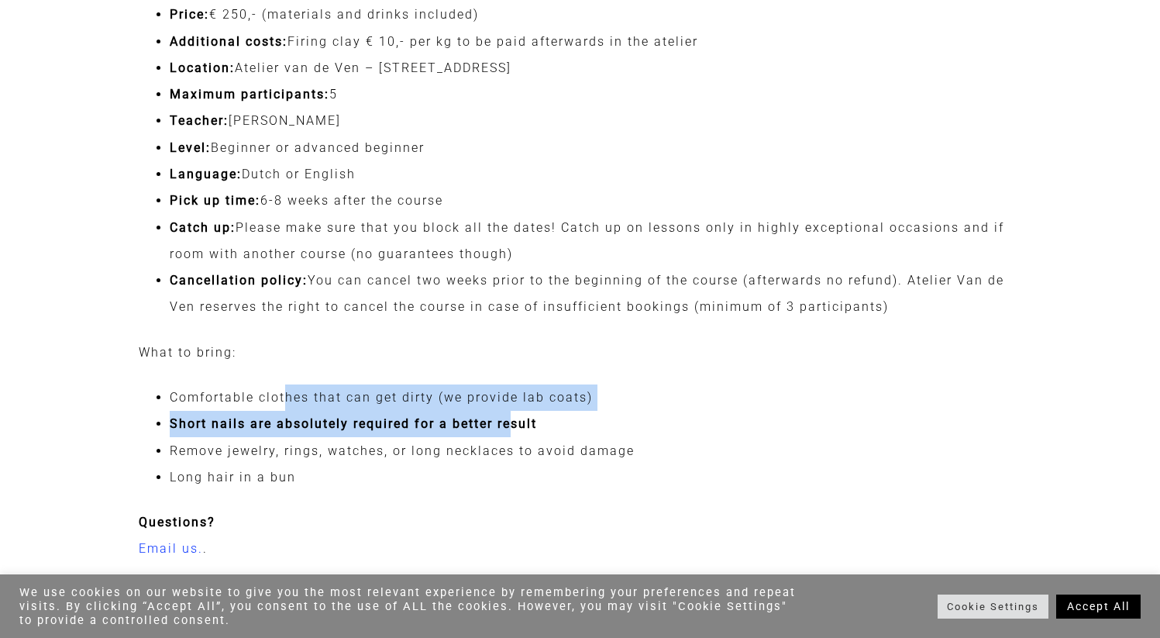
drag, startPoint x: 287, startPoint y: 394, endPoint x: 513, endPoint y: 431, distance: 229.3
click at [513, 431] on ul "Comfortable clothes that can get dirty (we provide lab coats) Short nails are a…" at bounding box center [580, 437] width 883 height 106
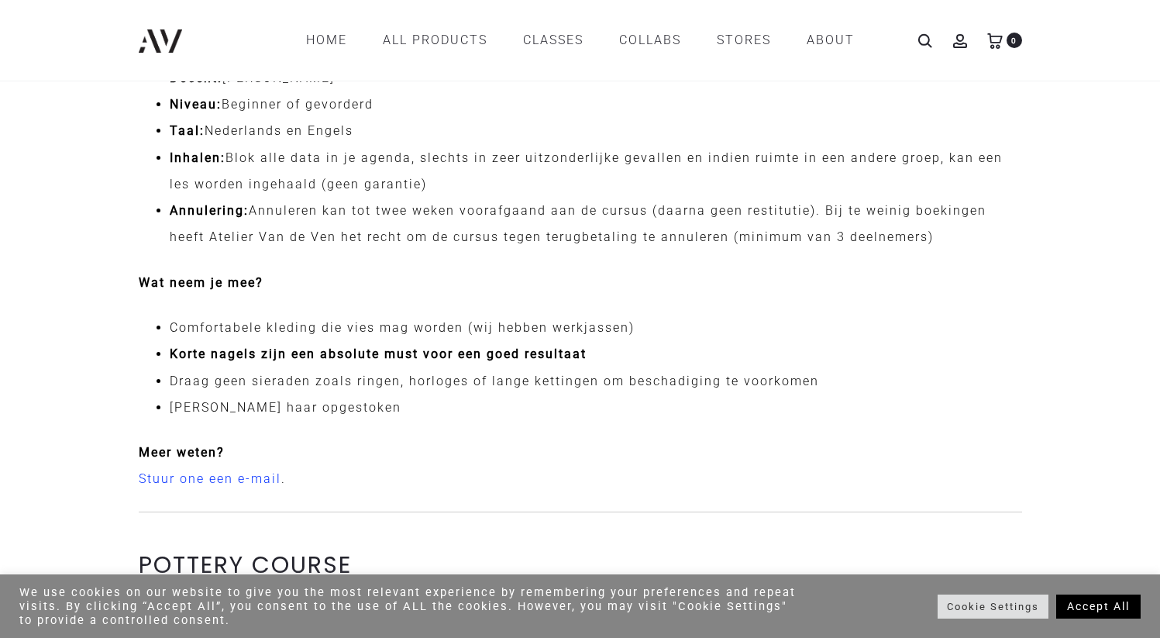
scroll to position [1657, 0]
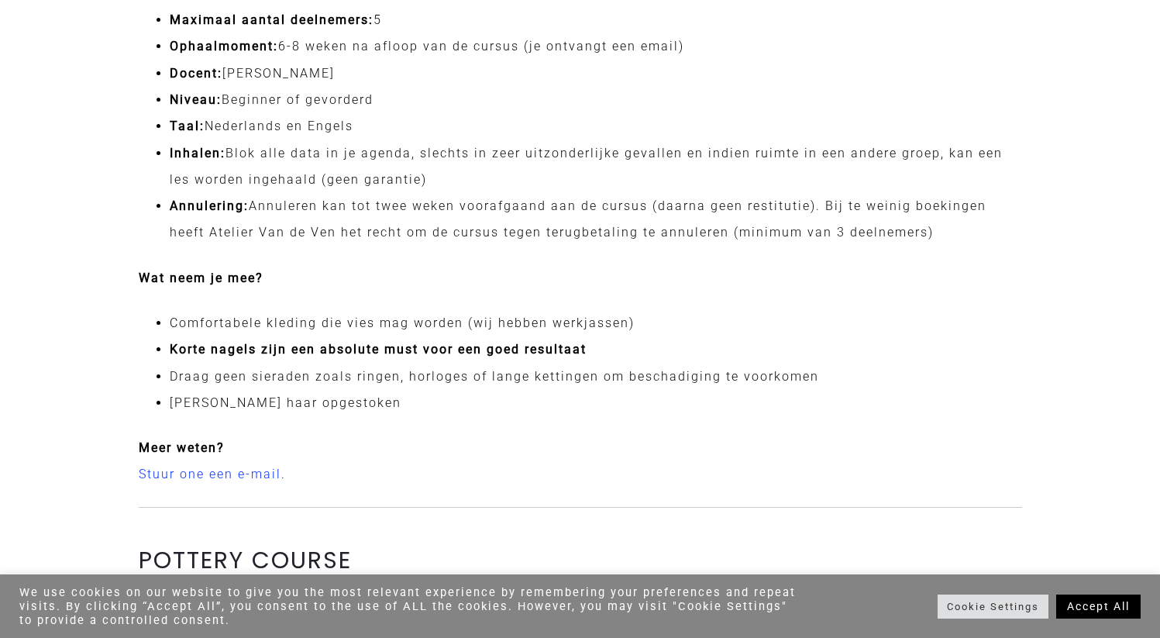
drag, startPoint x: 513, startPoint y: 428, endPoint x: 504, endPoint y: 418, distance: 13.2
click at [504, 418] on div "CURSUS POTTENBAKKEN Tijdens deze intensieve cursus van 5 lessen van 3 uur ga je…" at bounding box center [580, 520] width 907 height 2152
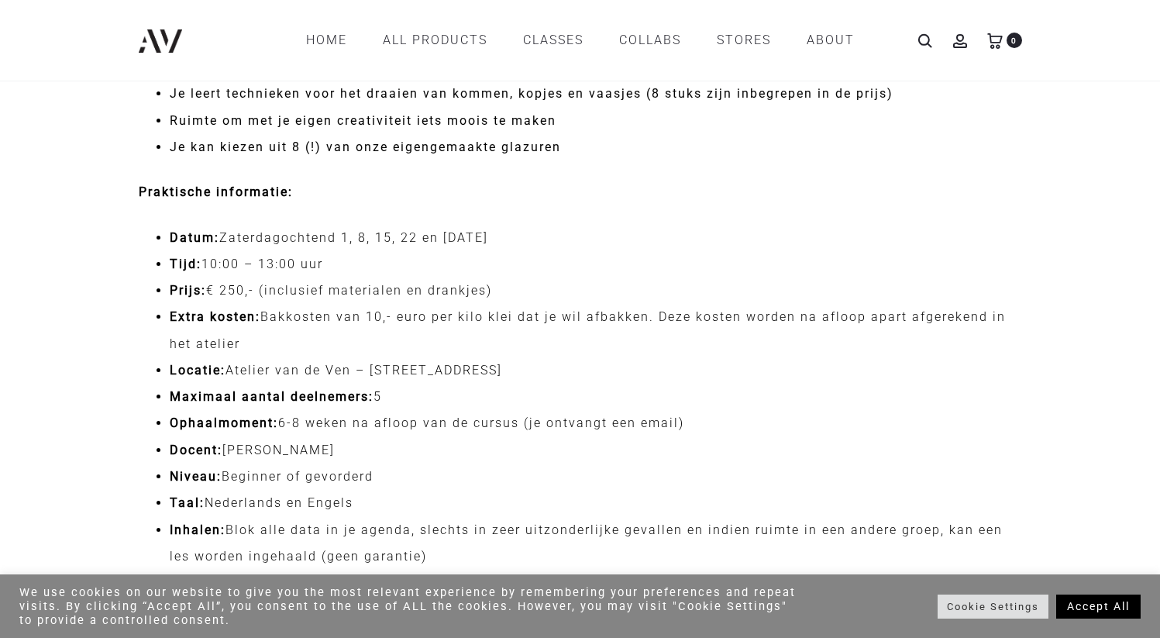
scroll to position [1279, 0]
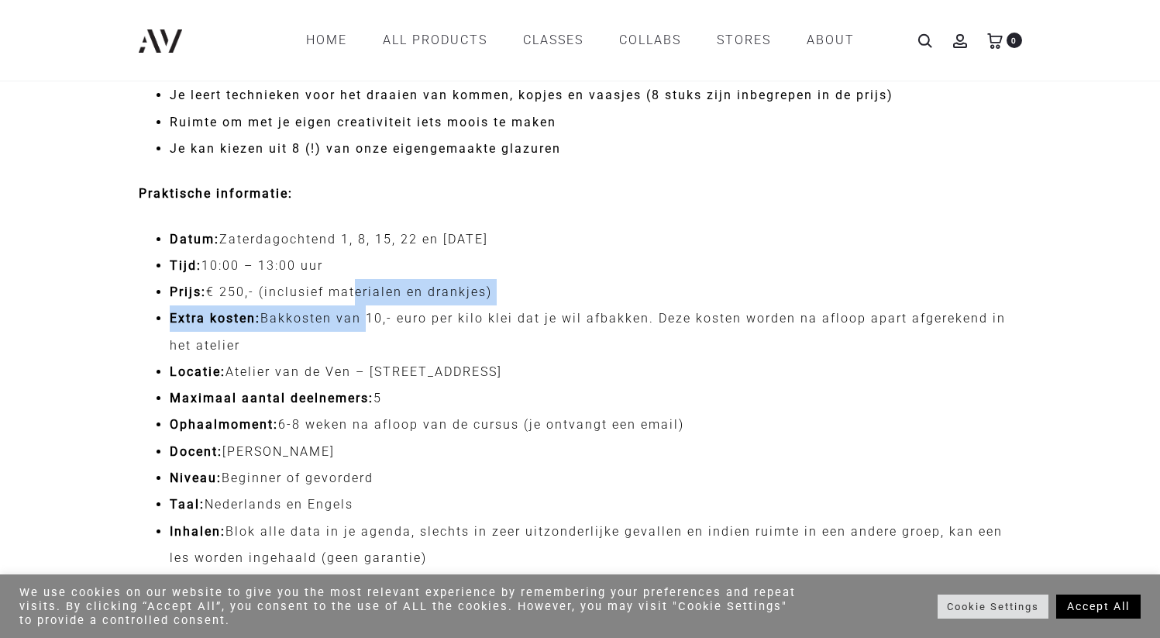
drag, startPoint x: 350, startPoint y: 302, endPoint x: 366, endPoint y: 324, distance: 26.7
click at [366, 324] on ul "Datum: Zaterdagochtend 1, 8, 15, 22 en [DATE] Tijd: 10:00 – 13:00 uur Prijs: € …" at bounding box center [580, 425] width 883 height 398
click at [366, 324] on li "Extra kosten: Bakkosten van 10,- euro per kilo klei dat je wil afbakken. Deze k…" at bounding box center [596, 331] width 852 height 53
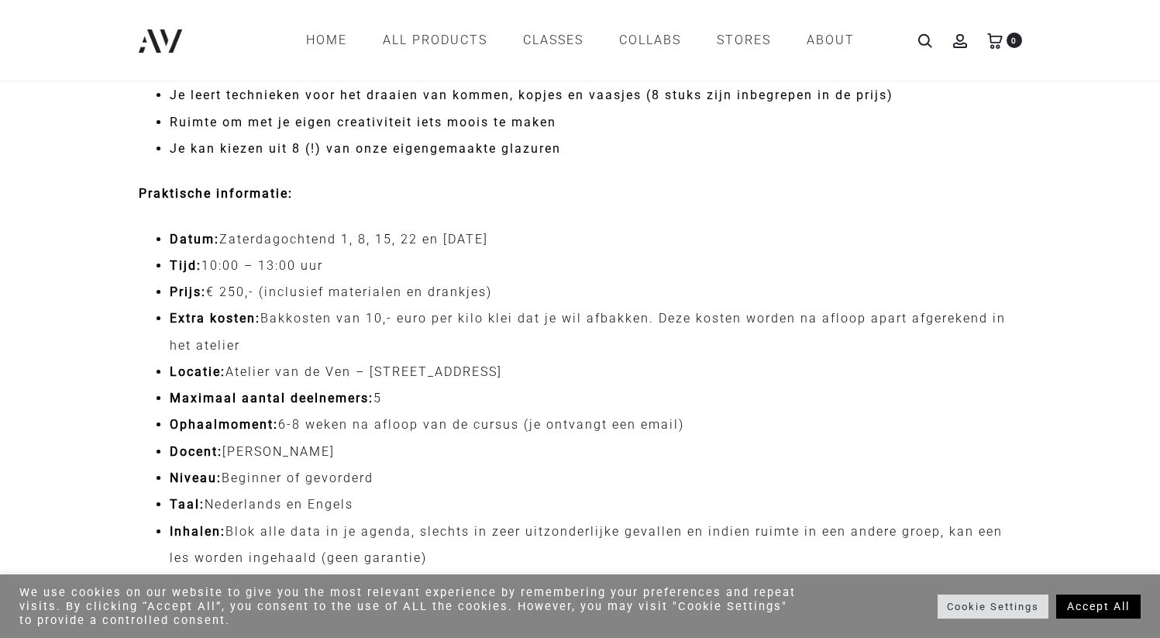
click at [366, 324] on li "Extra kosten: Bakkosten van 10,- euro per kilo klei dat je wil afbakken. Deze k…" at bounding box center [596, 331] width 852 height 53
drag, startPoint x: 360, startPoint y: 409, endPoint x: 431, endPoint y: 371, distance: 80.1
click at [431, 371] on ul "Datum: Zaterdagochtend 1, 8, 15, 22 en [DATE] Tijd: 10:00 – 13:00 uur Prijs: € …" at bounding box center [580, 425] width 883 height 398
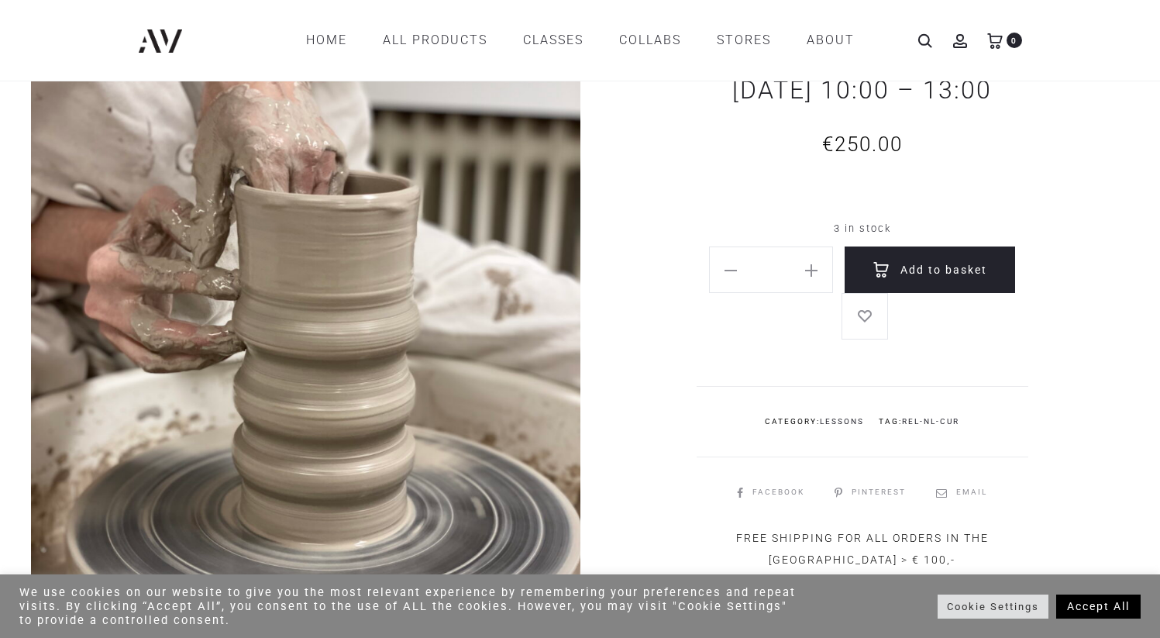
scroll to position [134, 0]
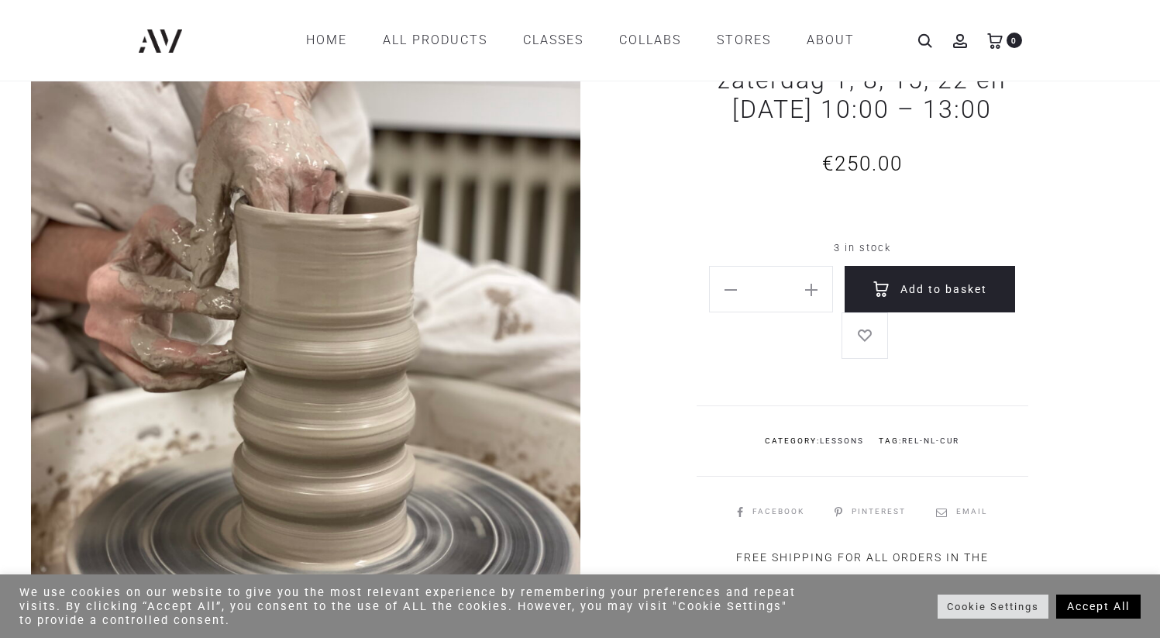
click at [583, 325] on div "Cursus pottenbakken zaterdag 1, 8, 15, 22 en [DATE] 10:00 – 13:00 € 250.00 3 in…" at bounding box center [854, 297] width 549 height 586
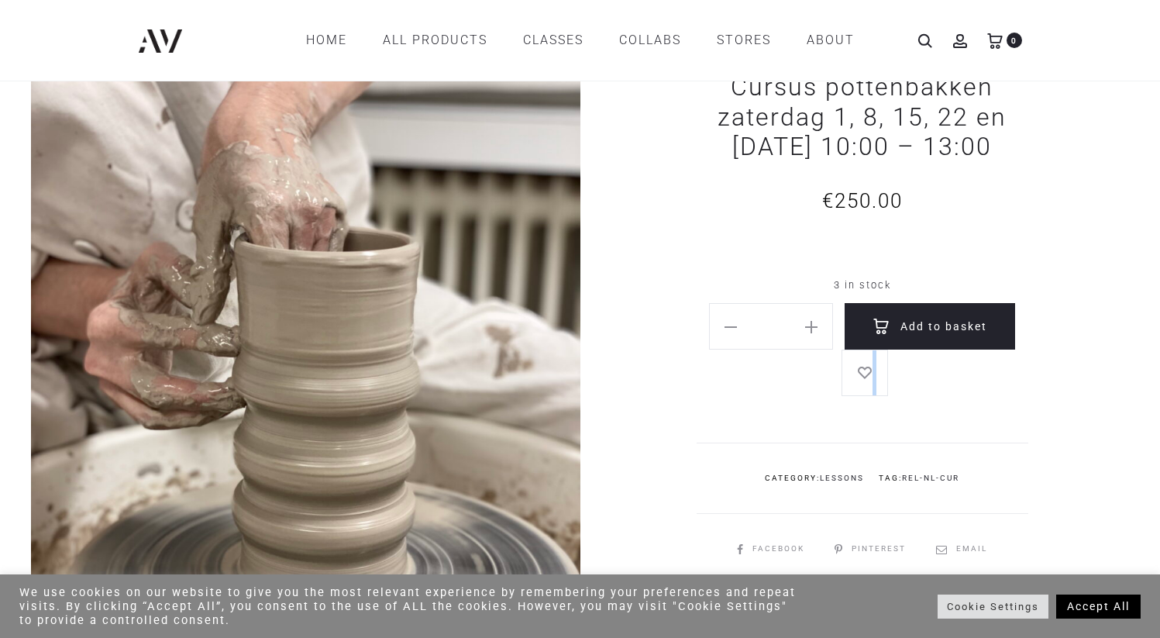
click at [583, 325] on div "Cursus pottenbakken zaterdag 1, 8, 15, 22 en [DATE] 10:00 – 13:00 € 250.00 3 in…" at bounding box center [854, 334] width 549 height 586
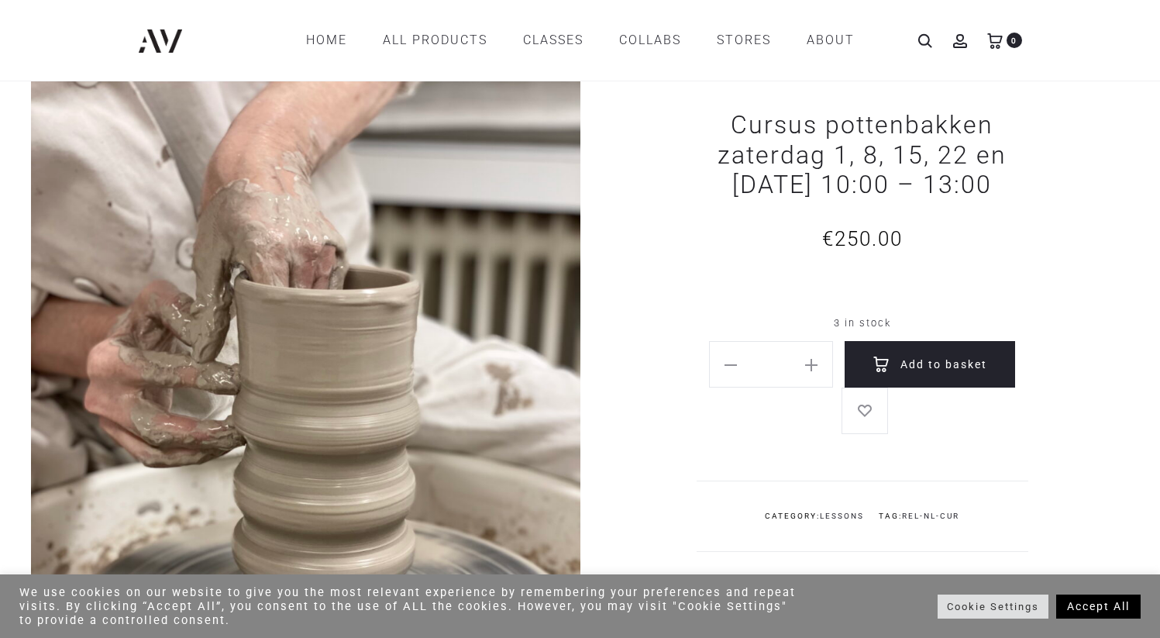
scroll to position [53, 0]
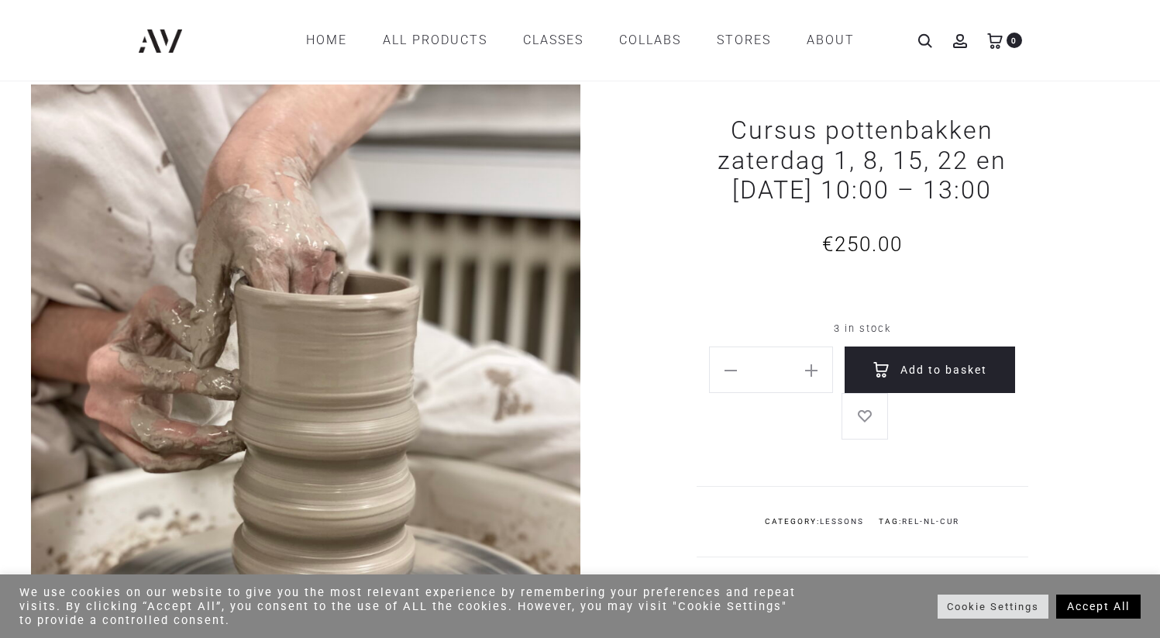
drag, startPoint x: 1027, startPoint y: 177, endPoint x: 749, endPoint y: 123, distance: 282.5
click at [749, 123] on h1 "Cursus pottenbakken zaterdag 1, 8, 15, 22 en [DATE] 10:00 – 13:00" at bounding box center [863, 159] width 332 height 89
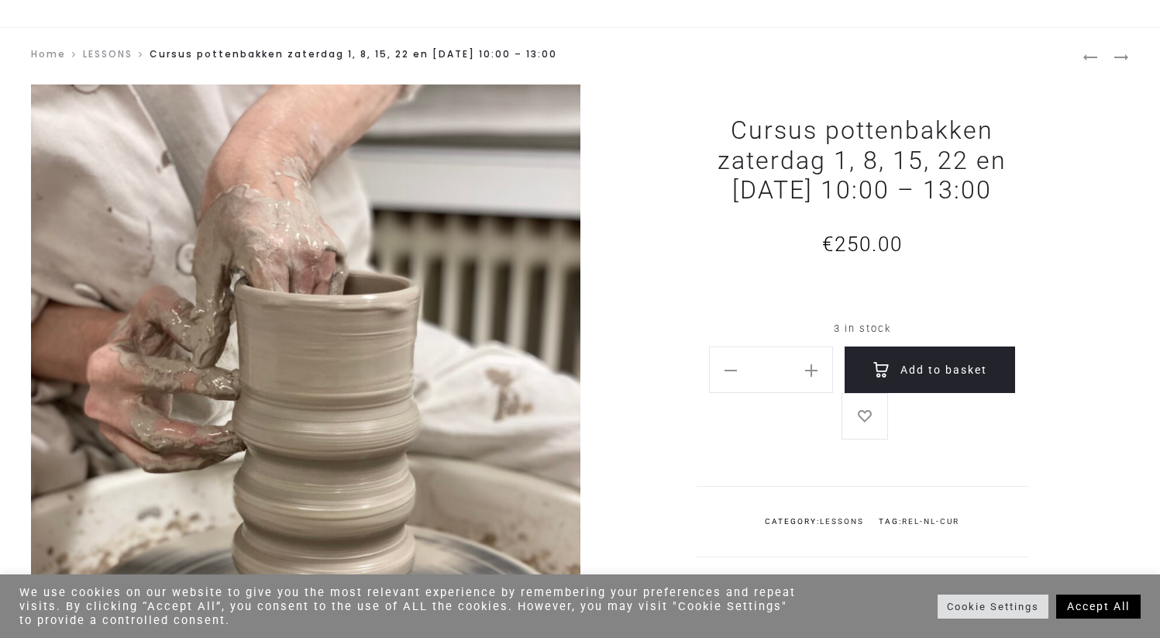
scroll to position [0, 0]
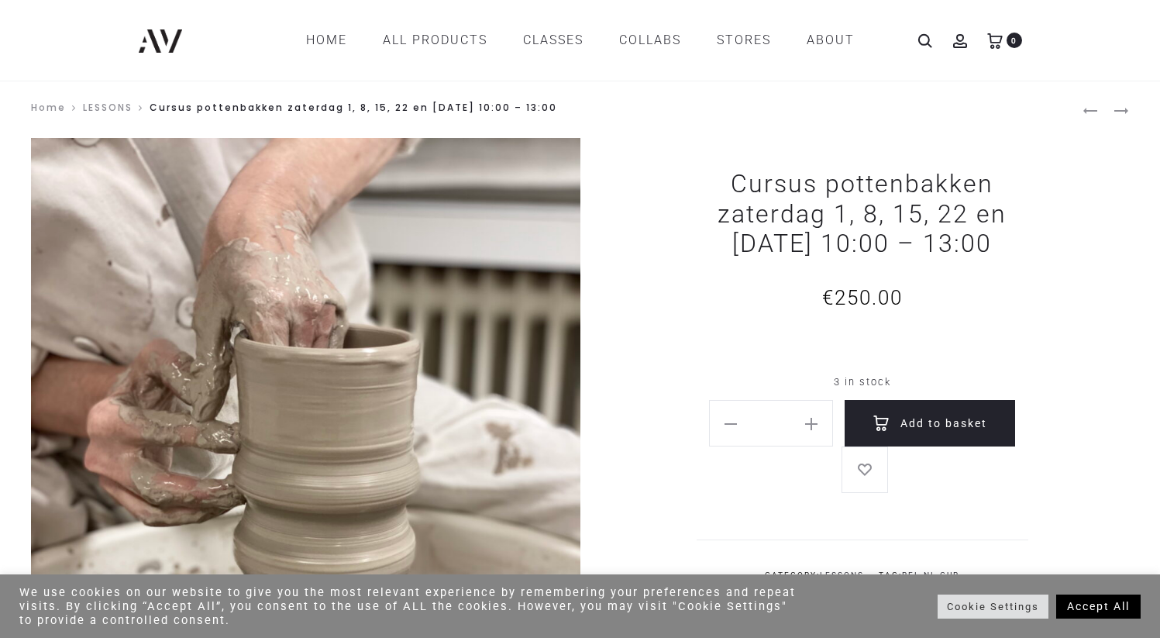
drag, startPoint x: 1027, startPoint y: 183, endPoint x: 648, endPoint y: 169, distance: 379.1
click at [648, 169] on div "Cursus pottenbakken zaterdag 1, 8, 15, 22 en [DATE] 10:00 – 13:00 € 250.00 3 in…" at bounding box center [854, 431] width 549 height 586
